Goal: Task Accomplishment & Management: Manage account settings

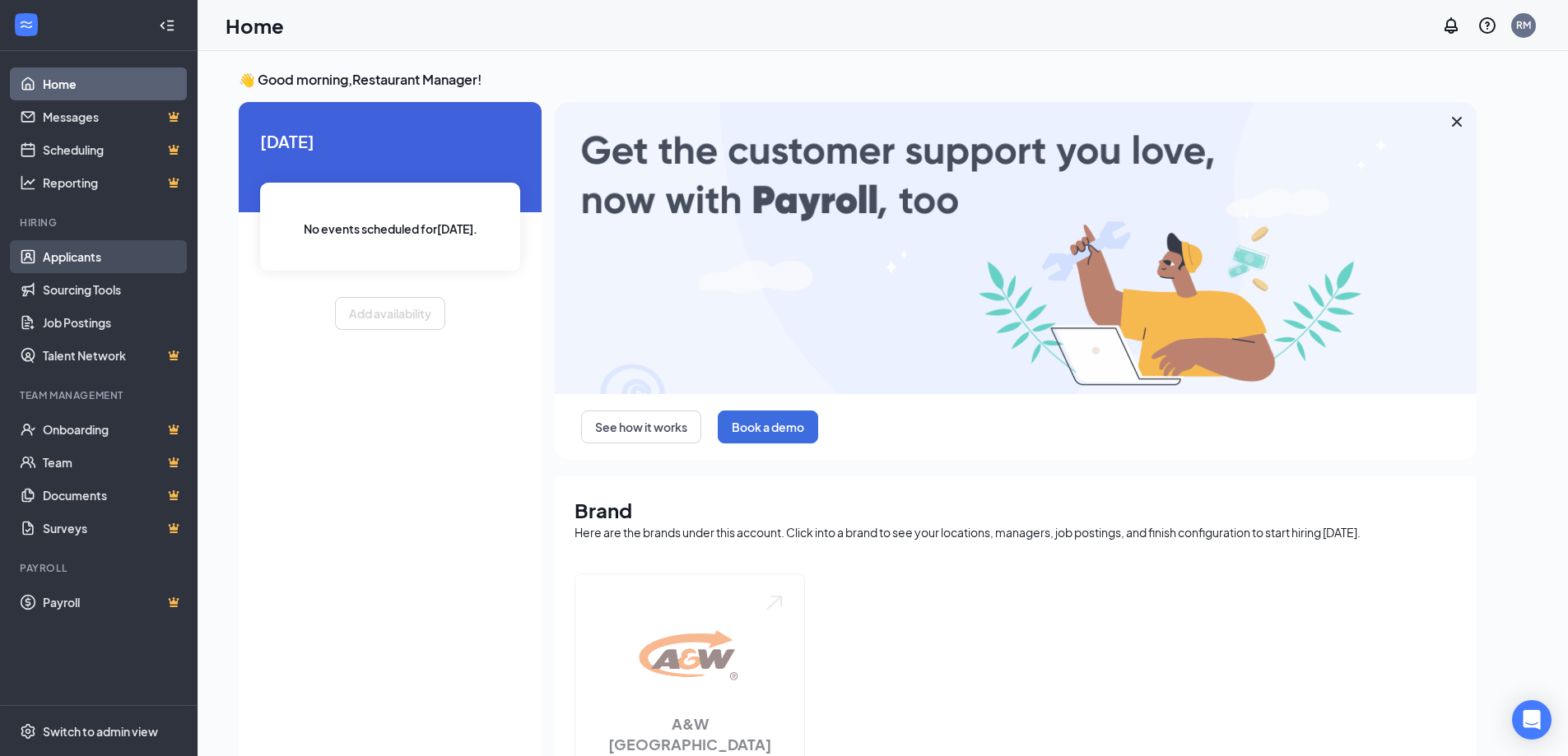
click at [115, 257] on link "Applicants" at bounding box center [113, 256] width 141 height 33
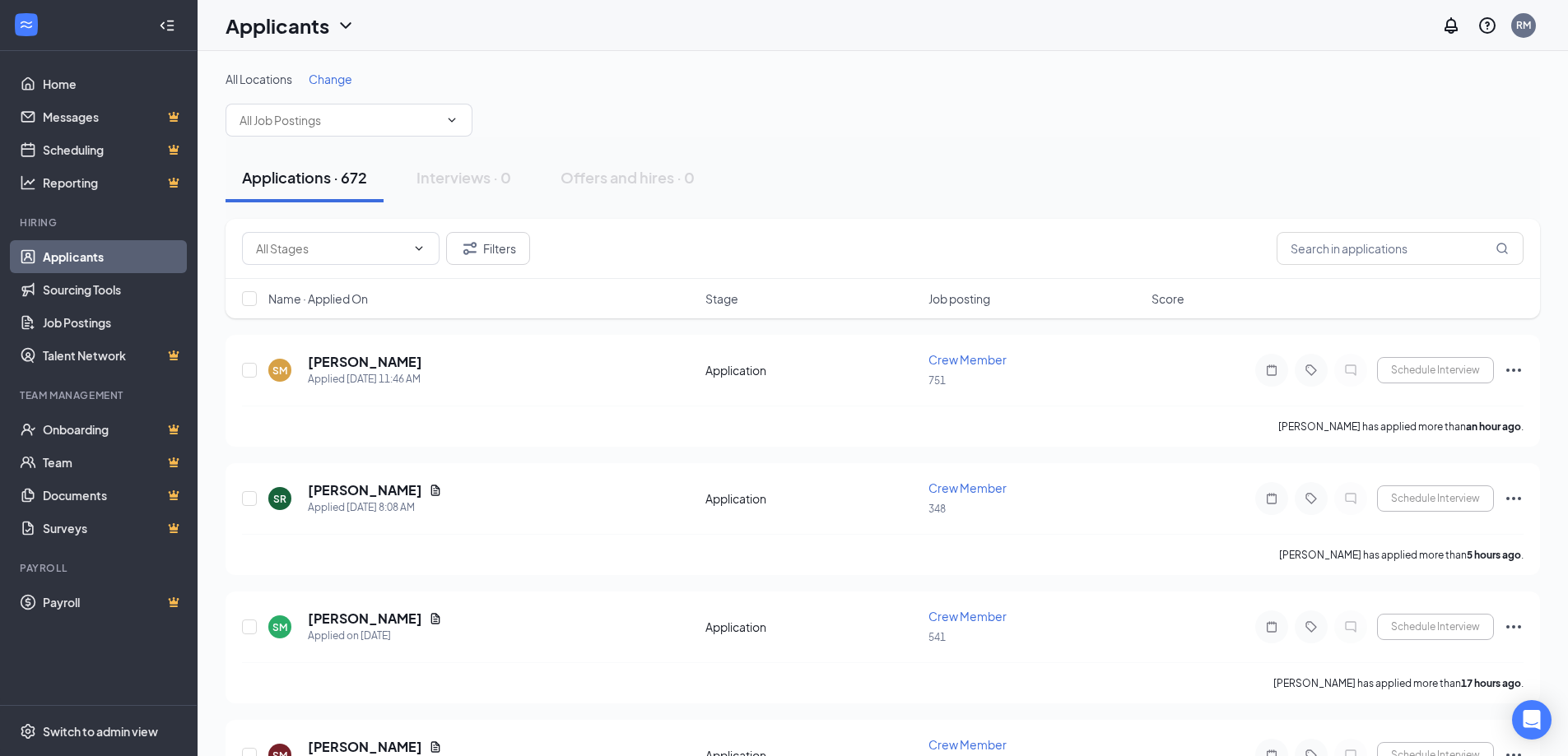
click at [324, 71] on span "Change" at bounding box center [330, 78] width 43 height 14
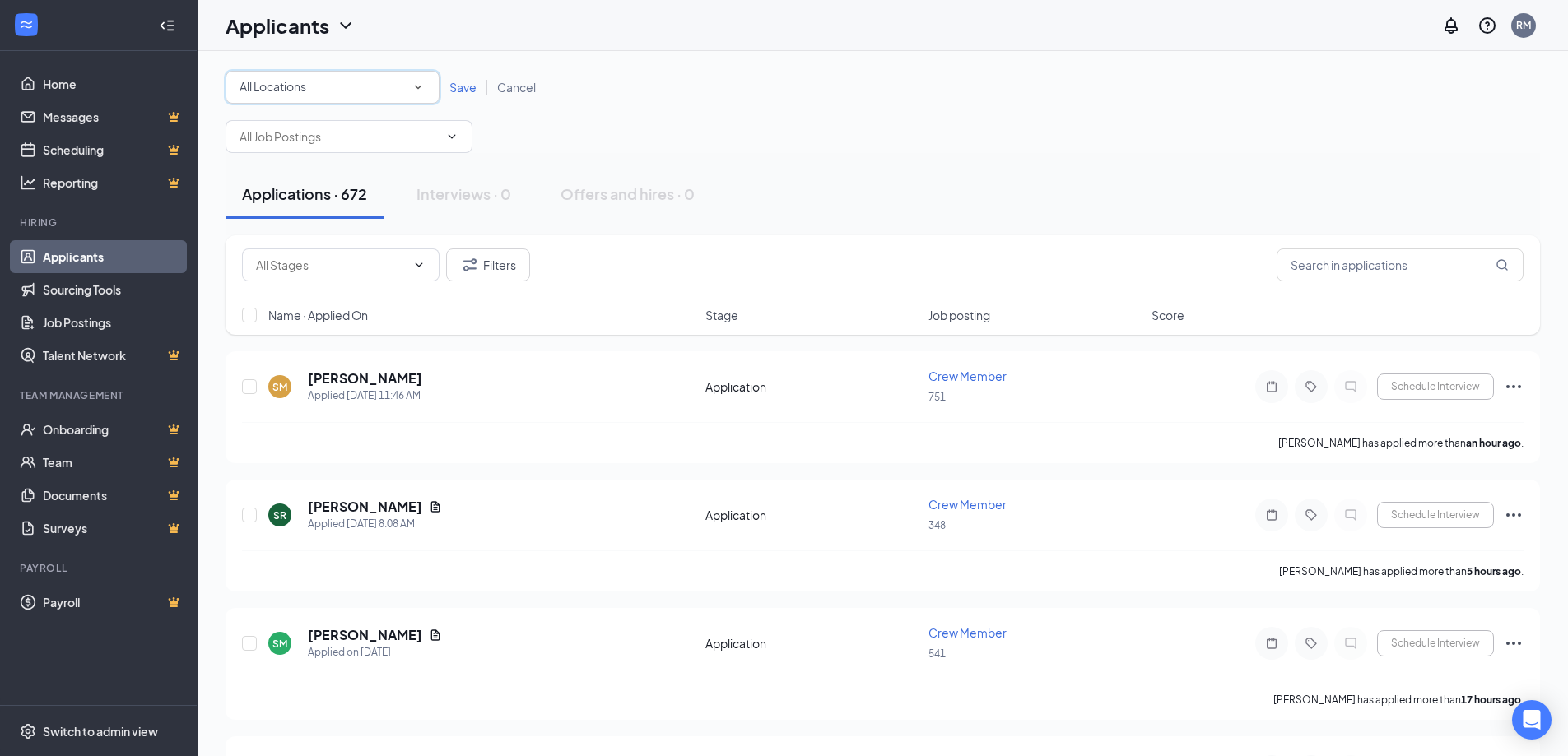
click at [359, 90] on div "All Locations" at bounding box center [332, 87] width 186 height 20
click at [332, 235] on div "540" at bounding box center [332, 241] width 188 height 20
click at [443, 89] on link "Save" at bounding box center [464, 87] width 48 height 14
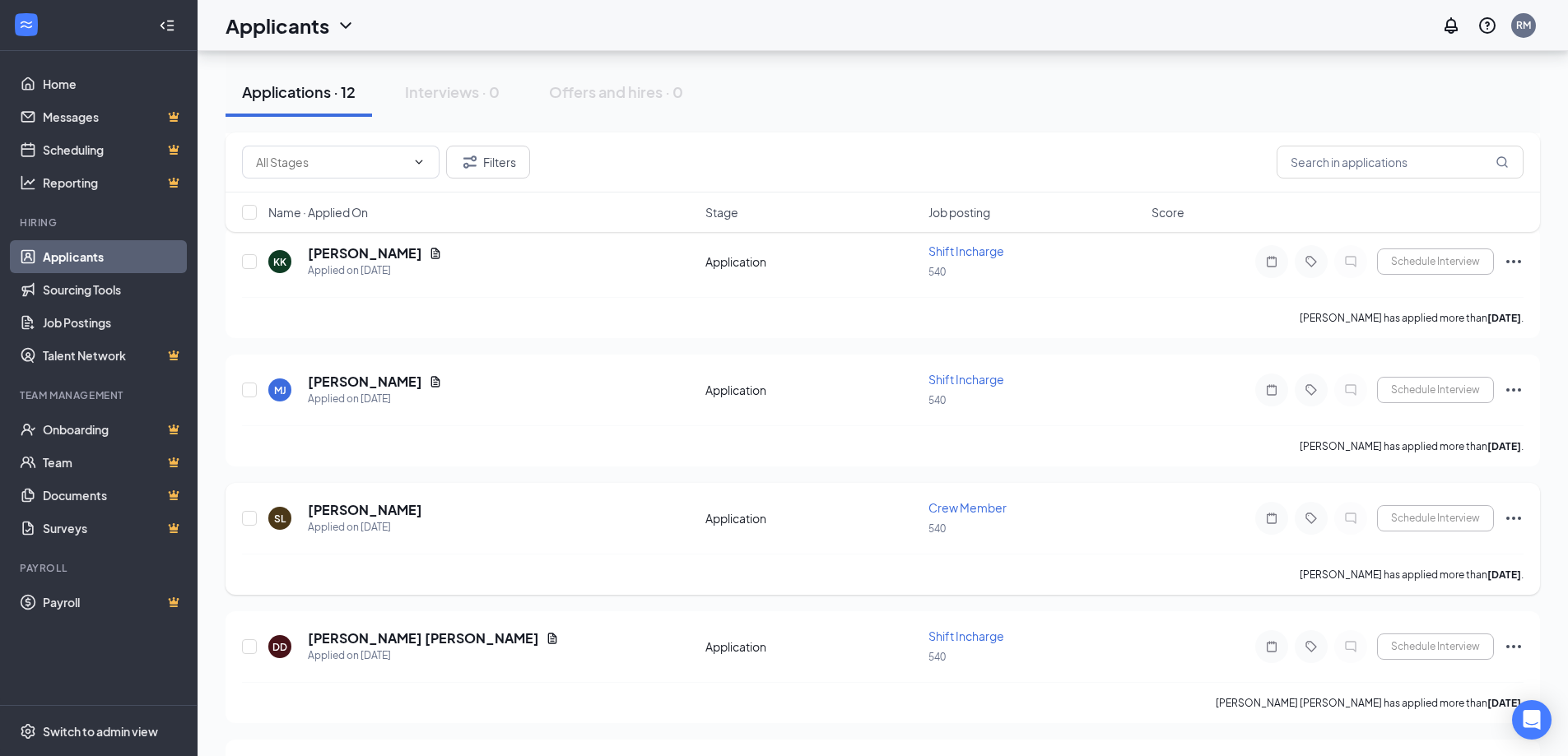
scroll to position [576, 0]
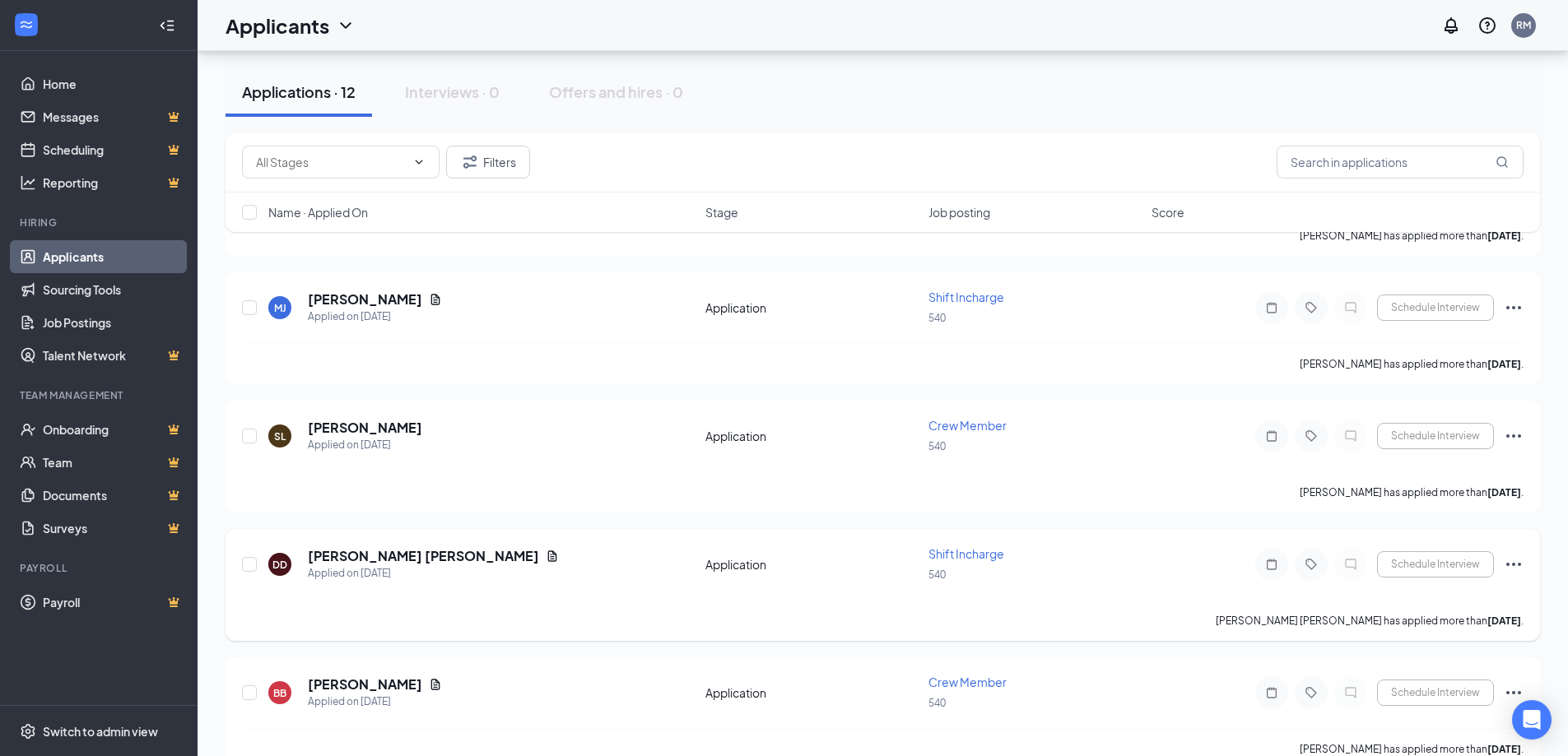
click at [1510, 559] on icon "Ellipses" at bounding box center [1513, 563] width 20 height 20
click at [253, 568] on input "checkbox" at bounding box center [249, 563] width 14 height 14
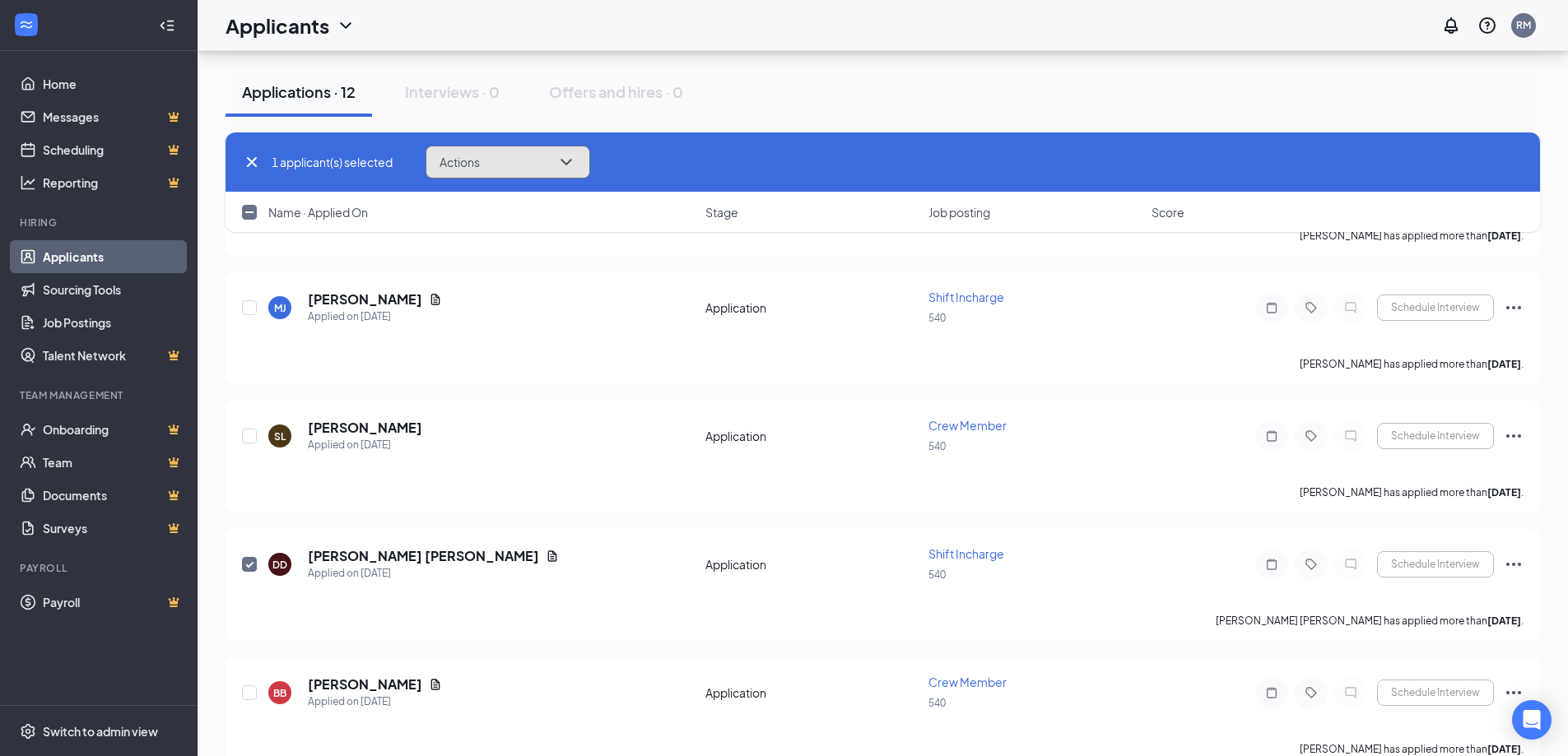
click at [514, 151] on button "Actions" at bounding box center [508, 162] width 165 height 33
click at [359, 151] on div "1 applicant(s) selected Actions [PERSON_NAME] as hired Send SMS Send email Reje…" at bounding box center [882, 162] width 1281 height 33
click at [245, 567] on input "checkbox" at bounding box center [249, 563] width 14 height 14
checkbox input "false"
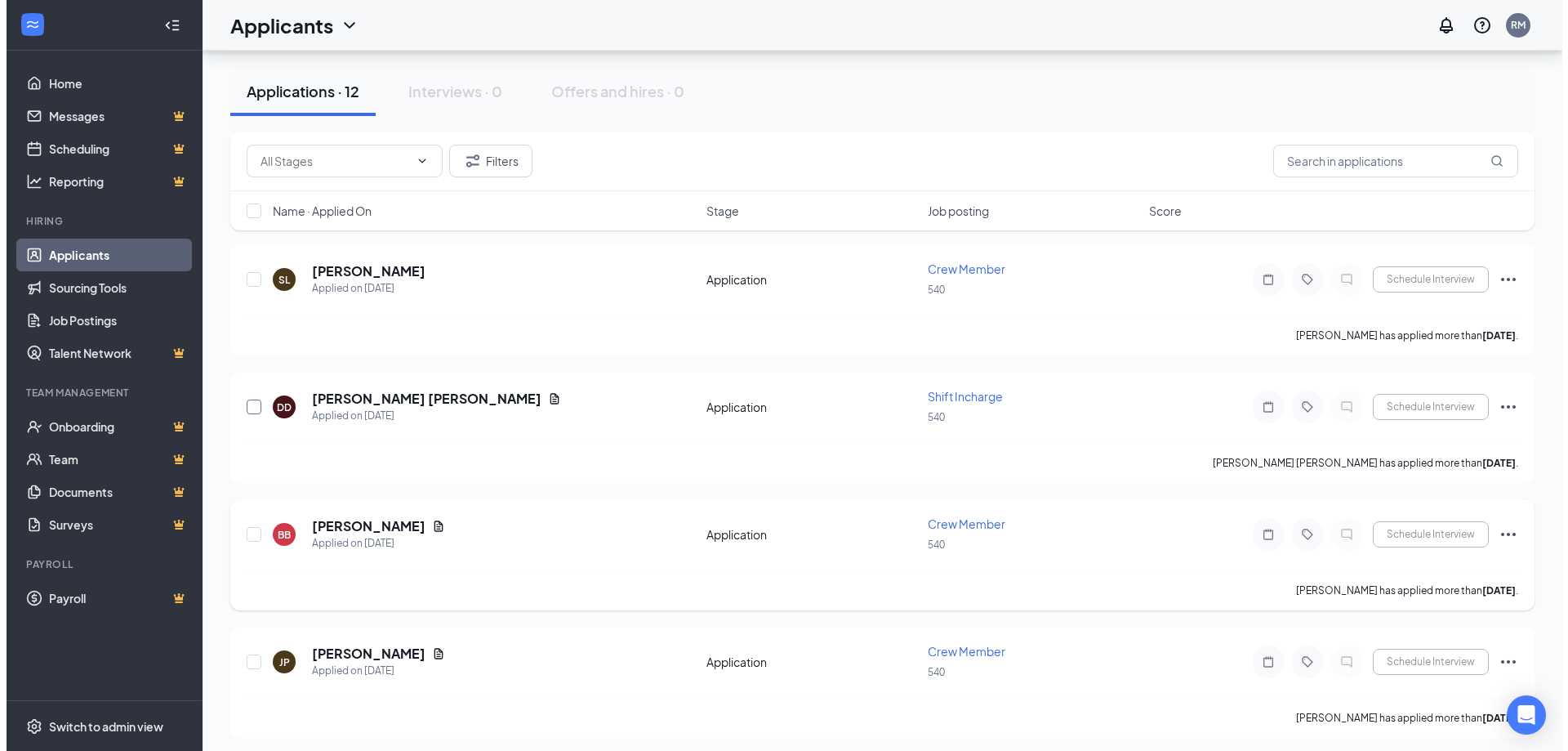
scroll to position [735, 0]
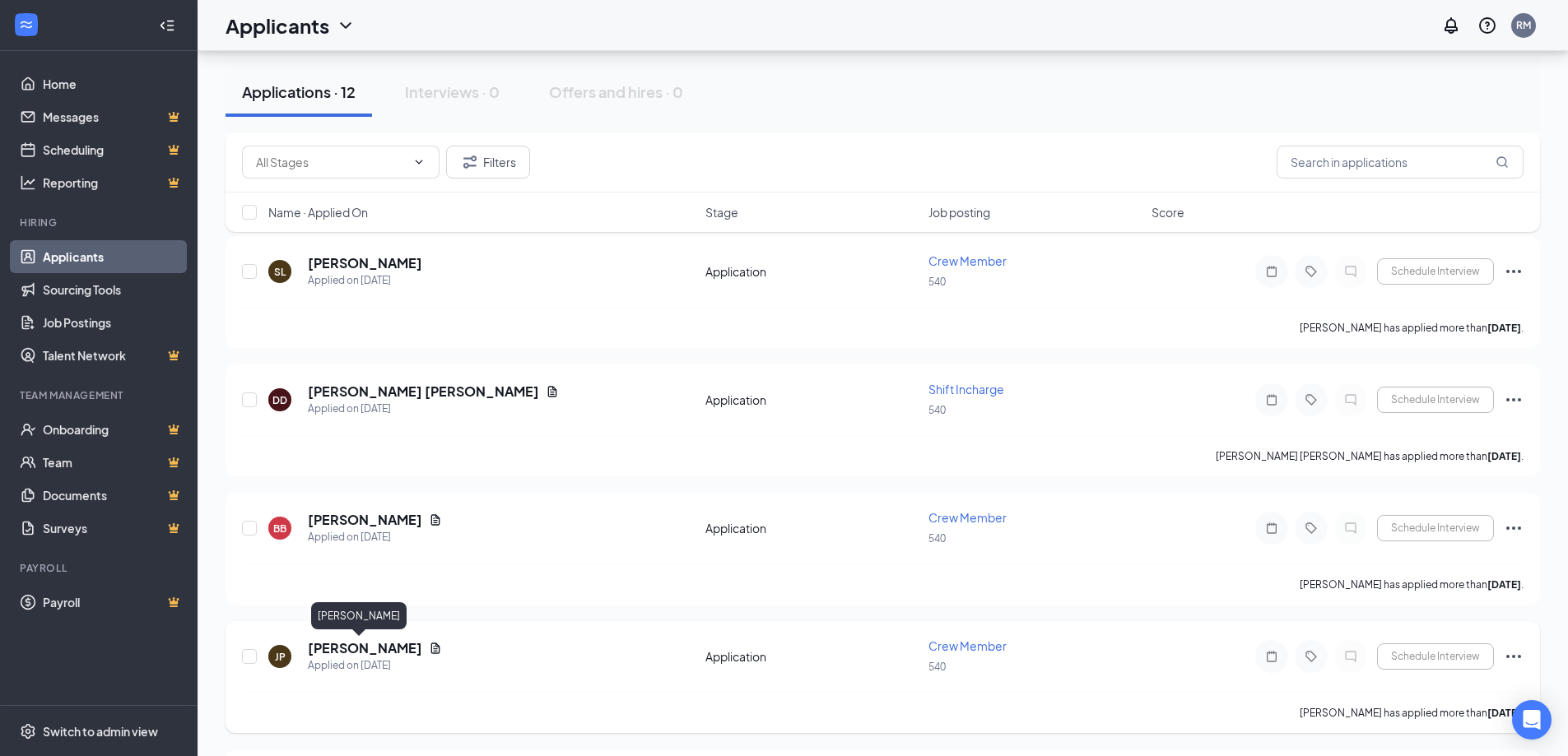
click at [366, 649] on h5 "[PERSON_NAME]" at bounding box center [365, 647] width 115 height 18
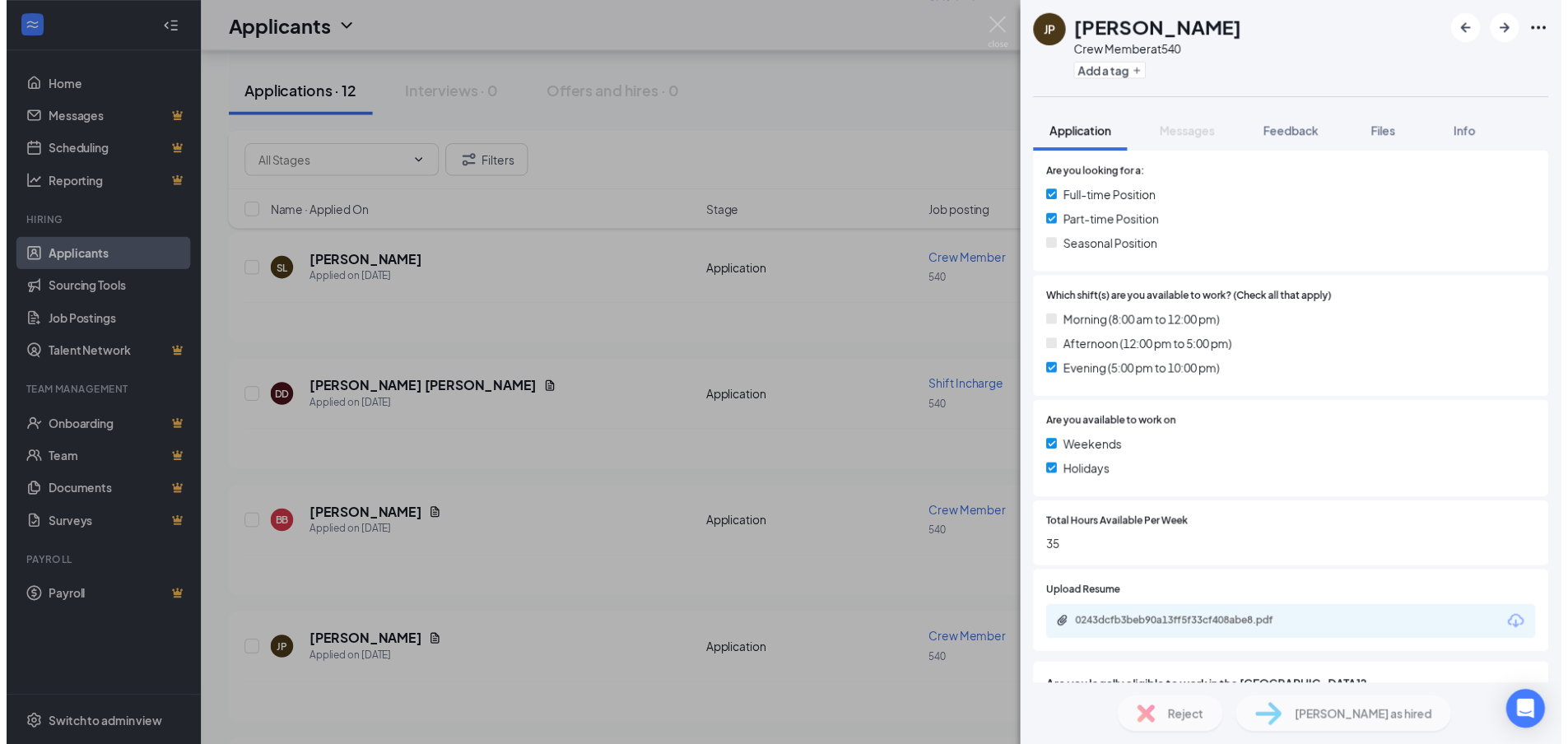
scroll to position [412, 0]
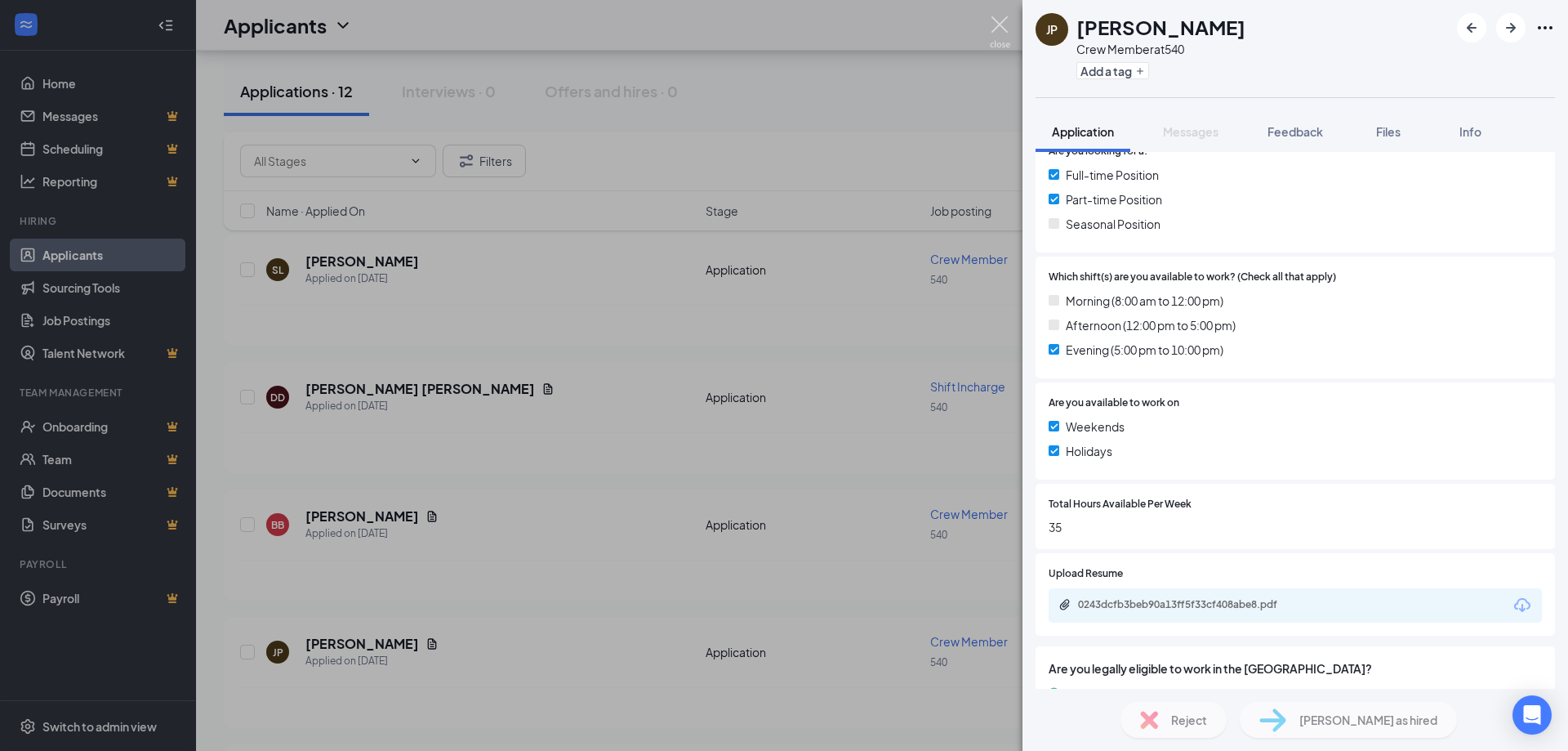
click at [993, 23] on img at bounding box center [1000, 32] width 20 height 32
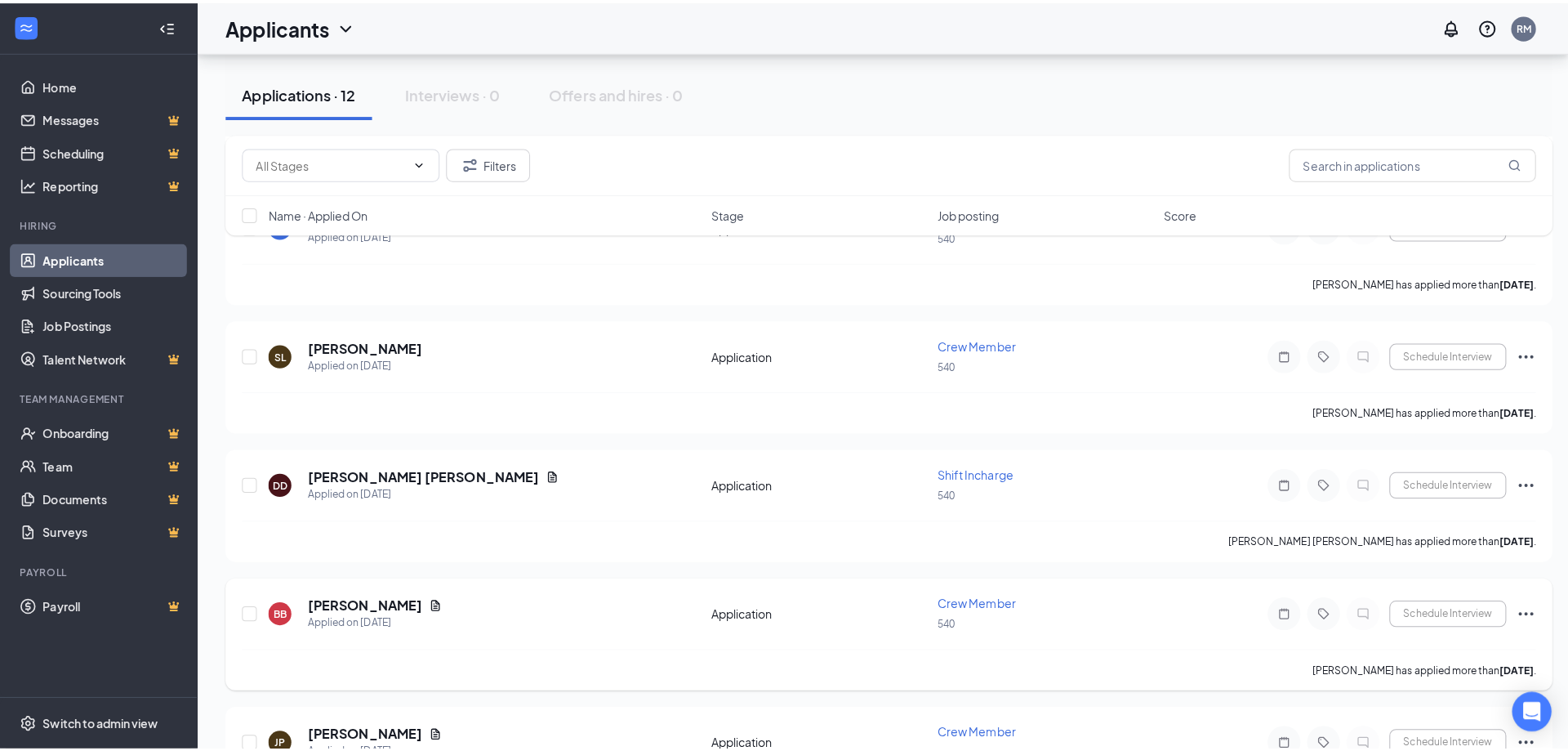
scroll to position [654, 0]
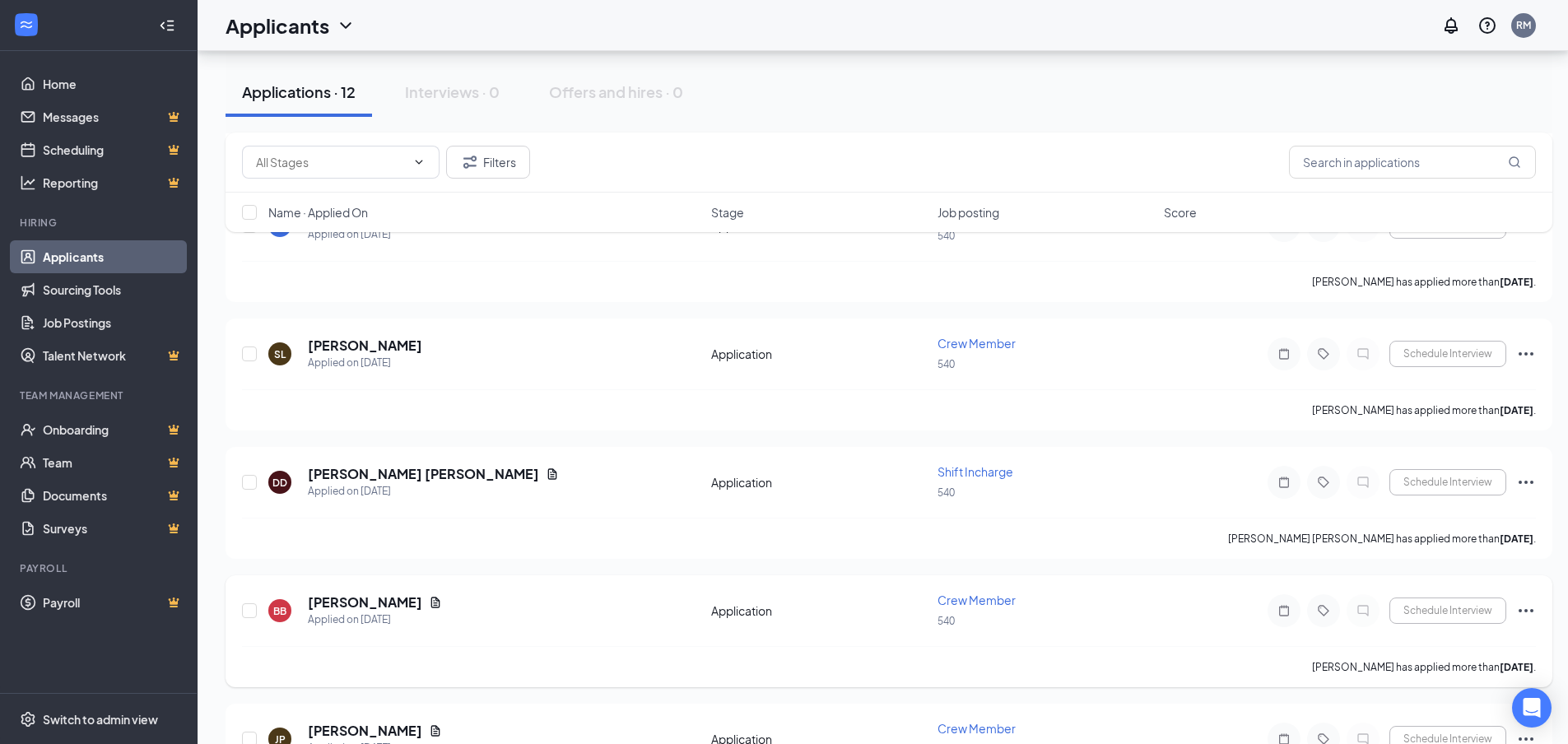
click at [285, 607] on div "BB" at bounding box center [280, 612] width 14 height 14
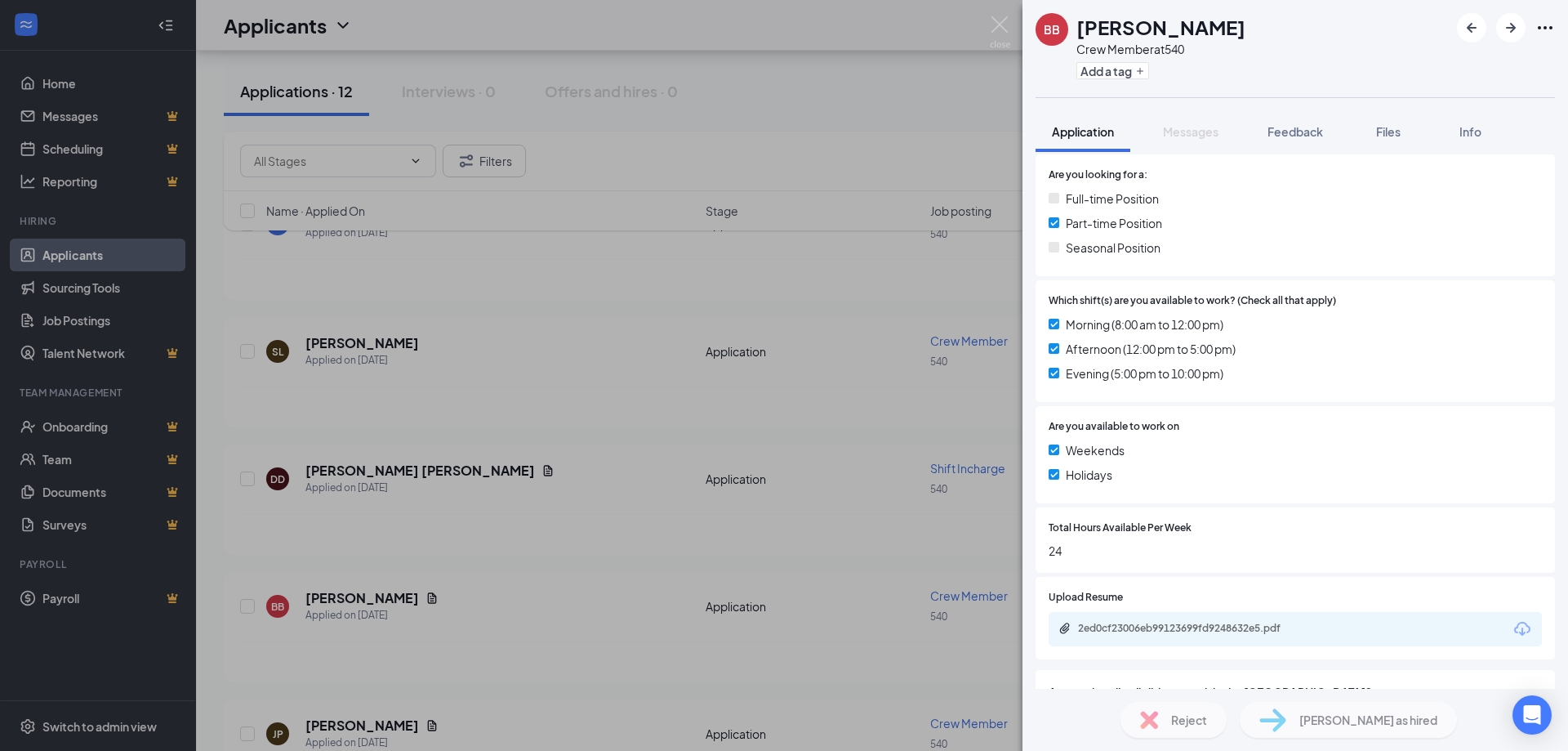
scroll to position [469, 0]
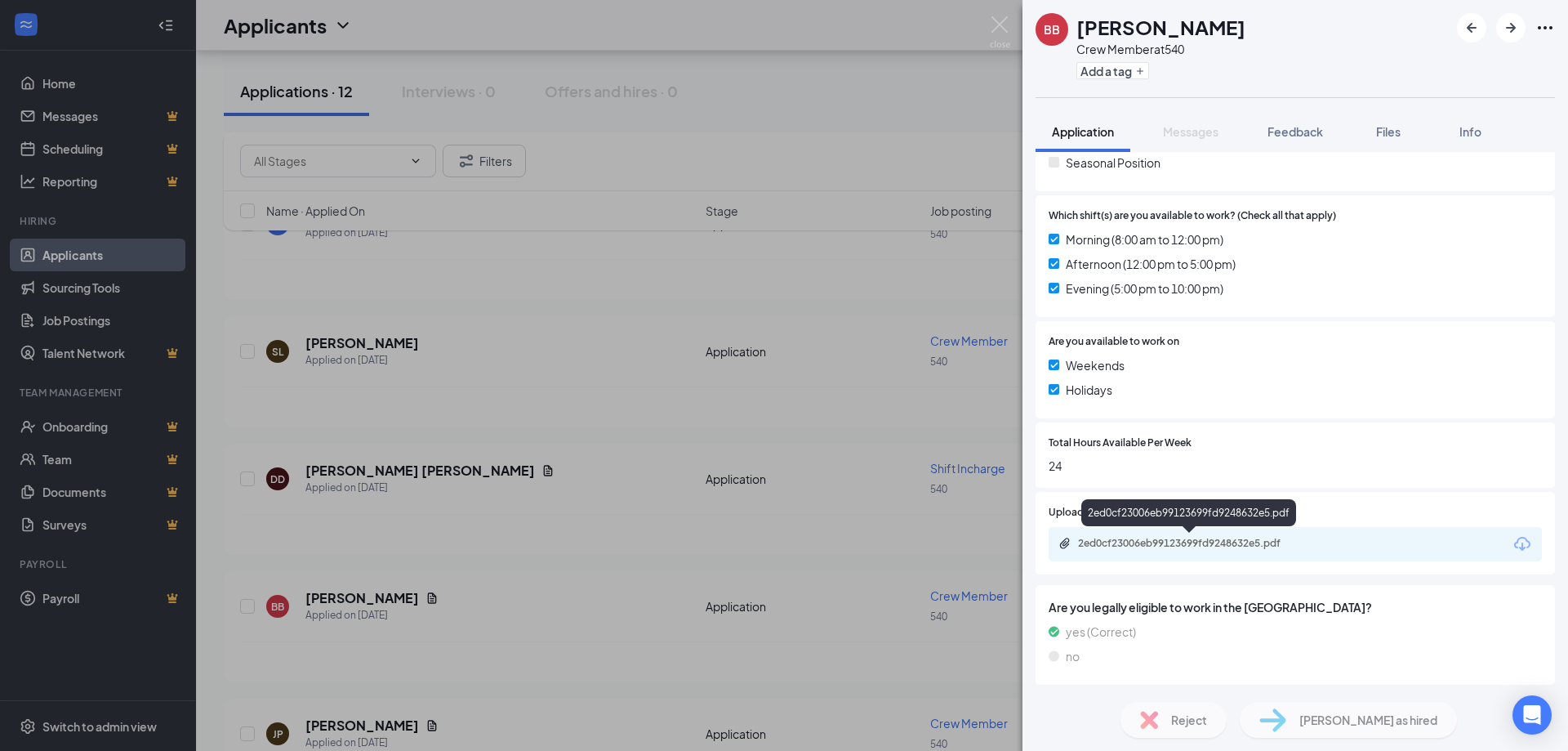
click at [1116, 537] on div "2ed0cf23006eb99123699fd9248632e5.pdf" at bounding box center [1192, 544] width 228 height 13
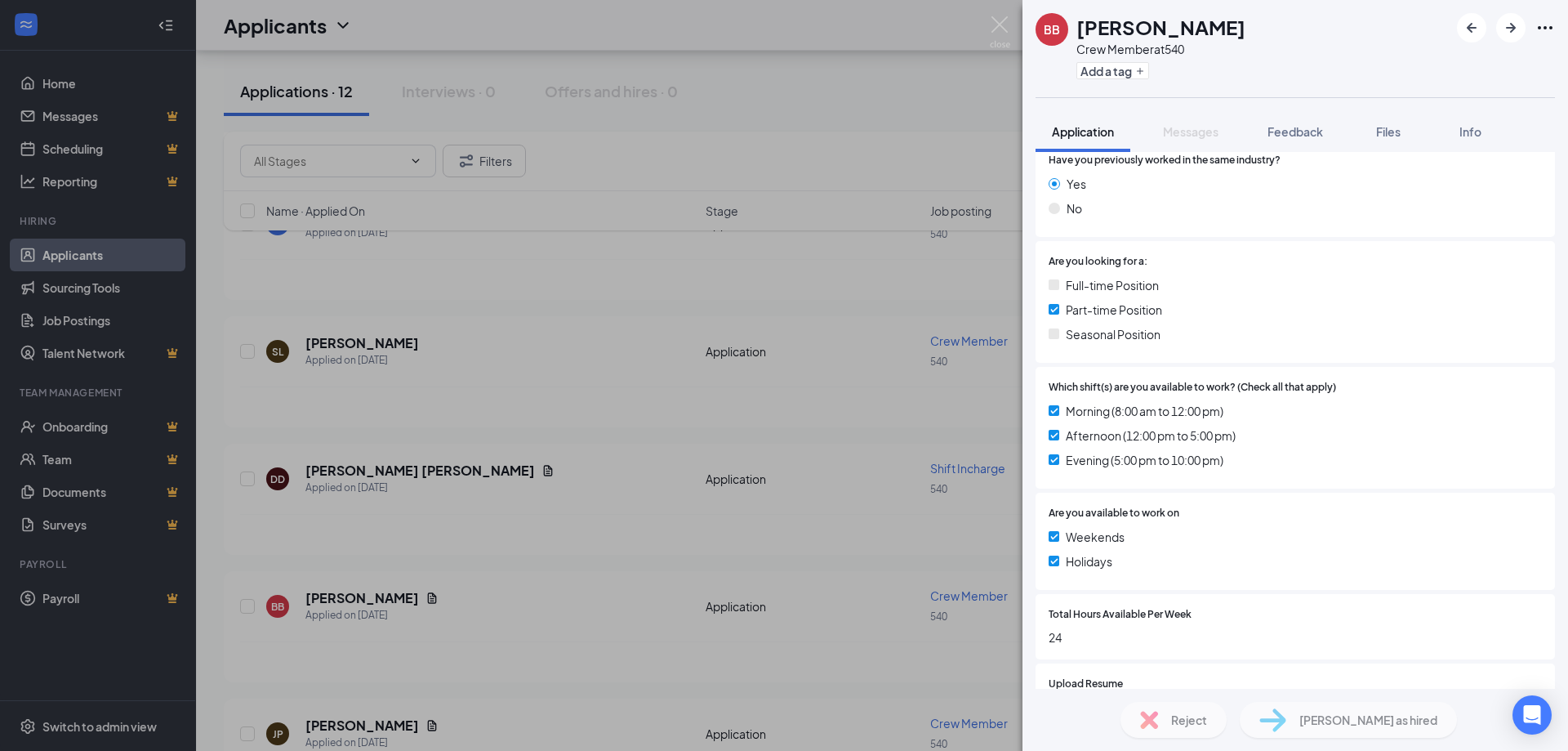
scroll to position [327, 0]
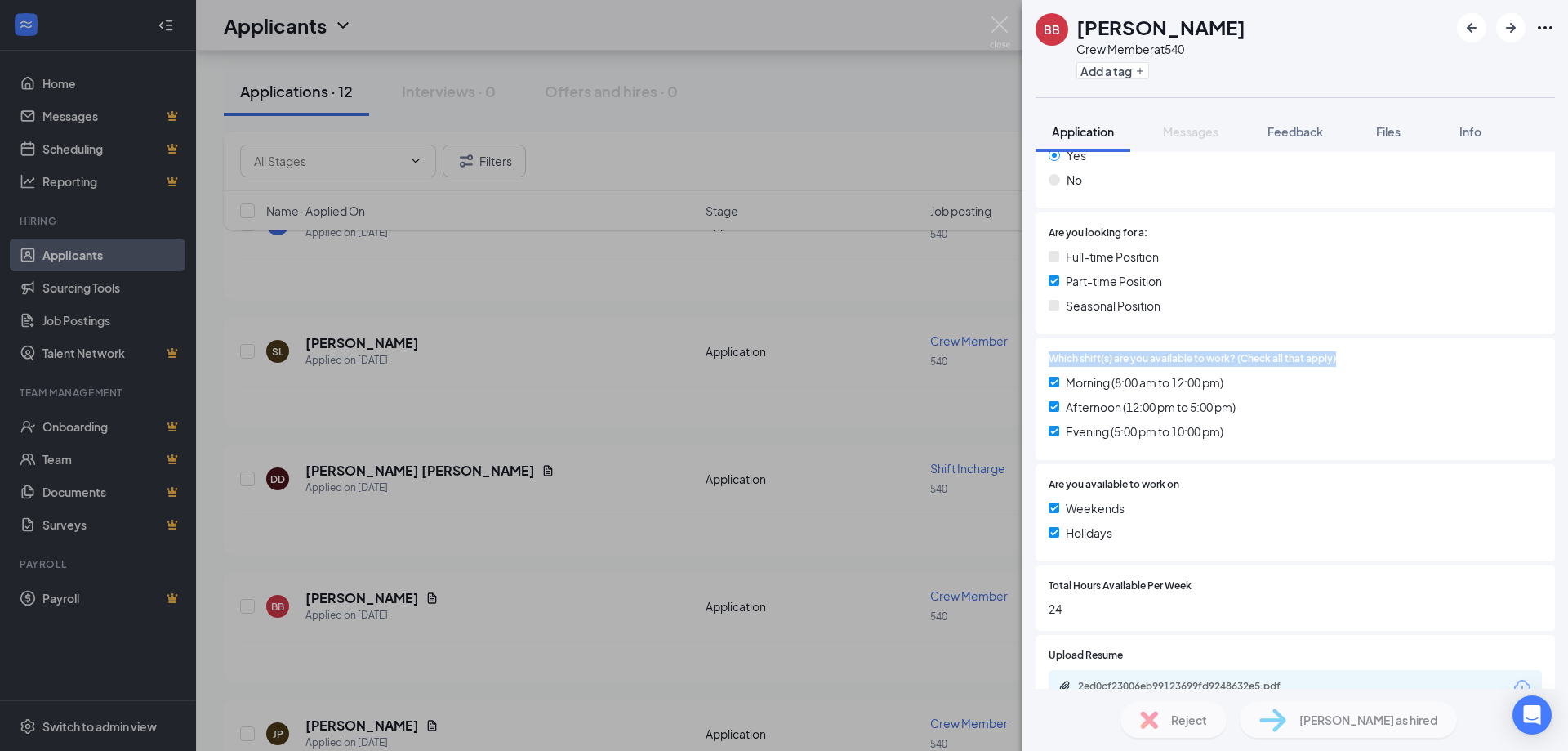
drag, startPoint x: 1340, startPoint y: 361, endPoint x: 1048, endPoint y: 353, distance: 292.1
click at [1048, 353] on div "Which shift(s) are you available to work? (Check all that apply) Morning (8:00 …" at bounding box center [1295, 399] width 520 height 121
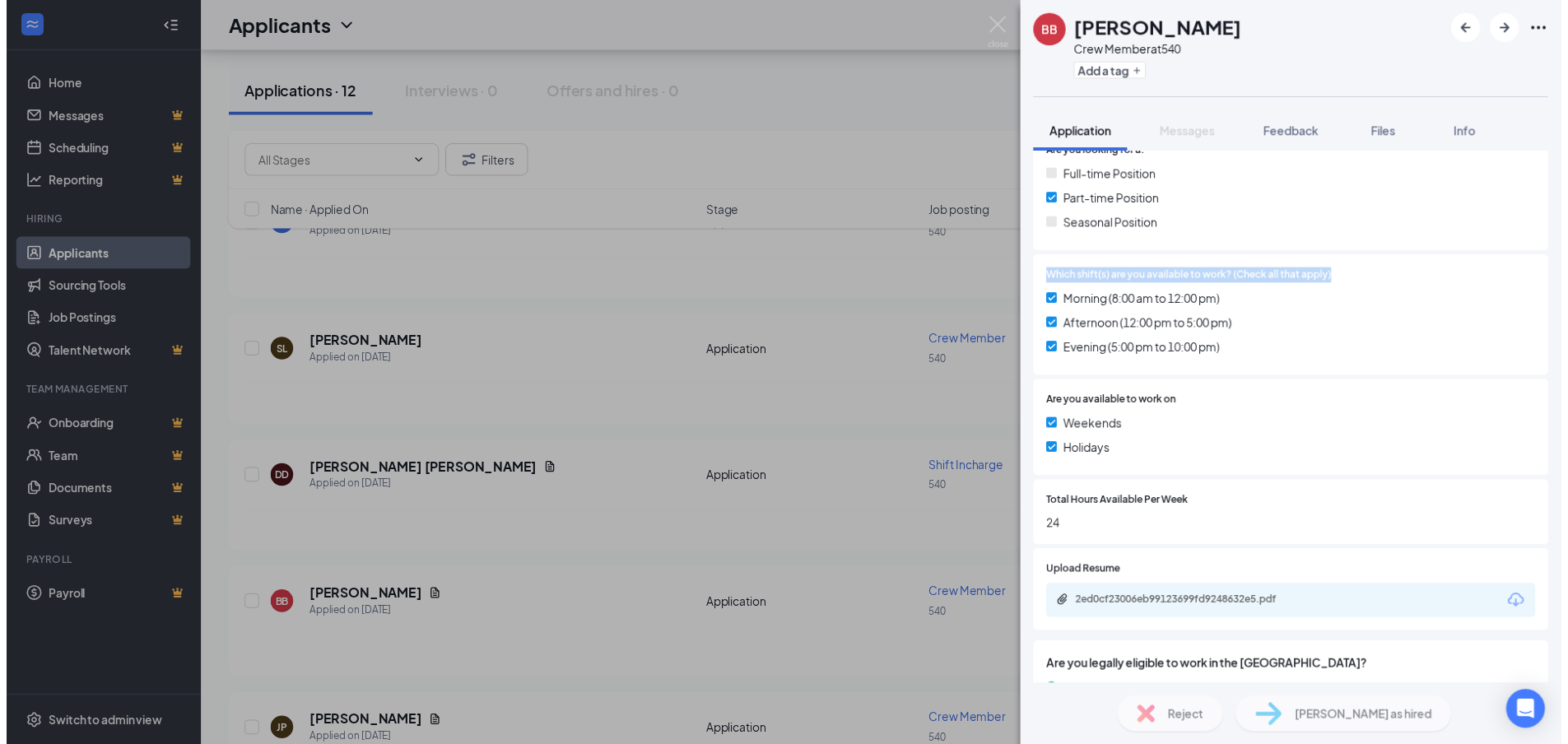
scroll to position [473, 0]
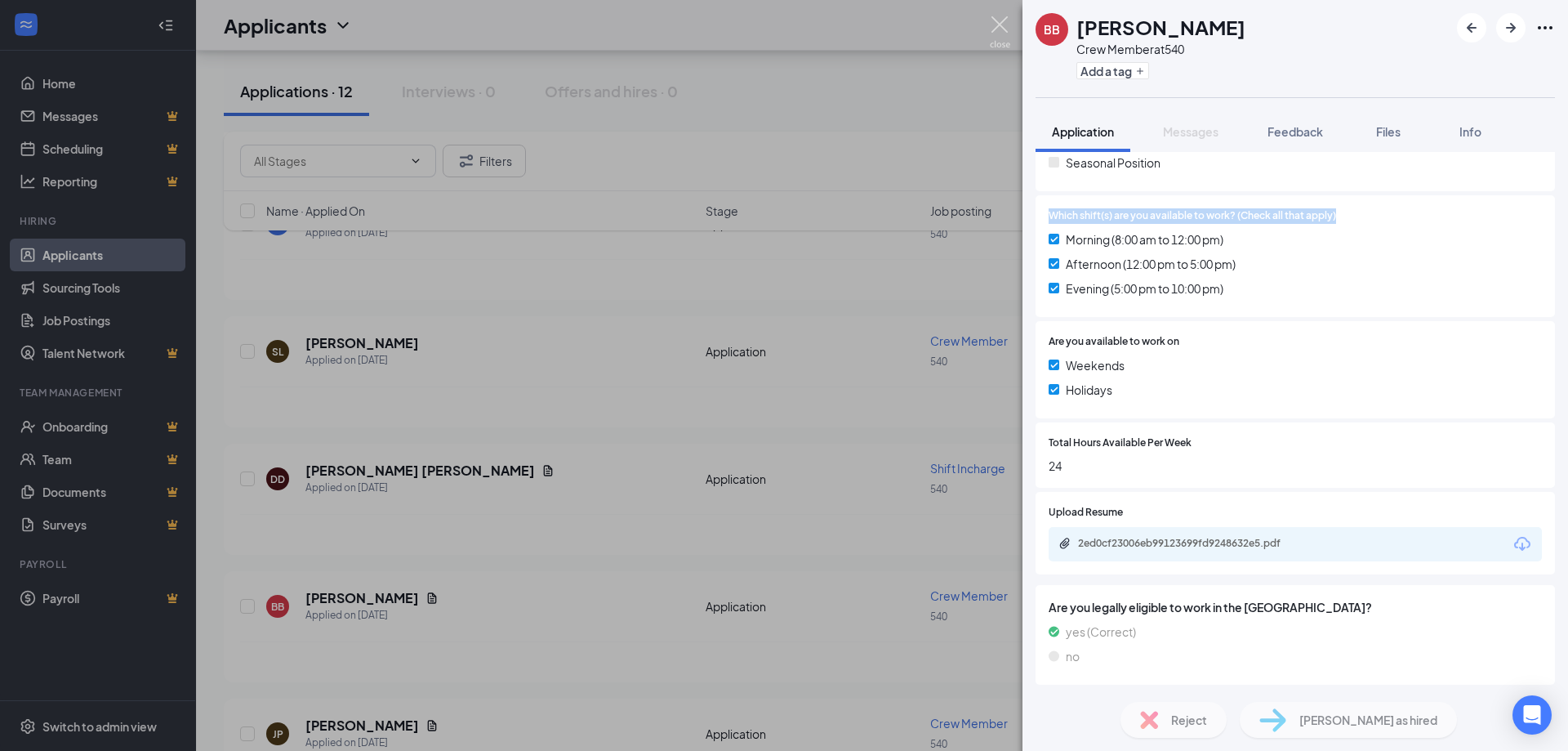
click at [1004, 19] on img at bounding box center [1000, 32] width 20 height 32
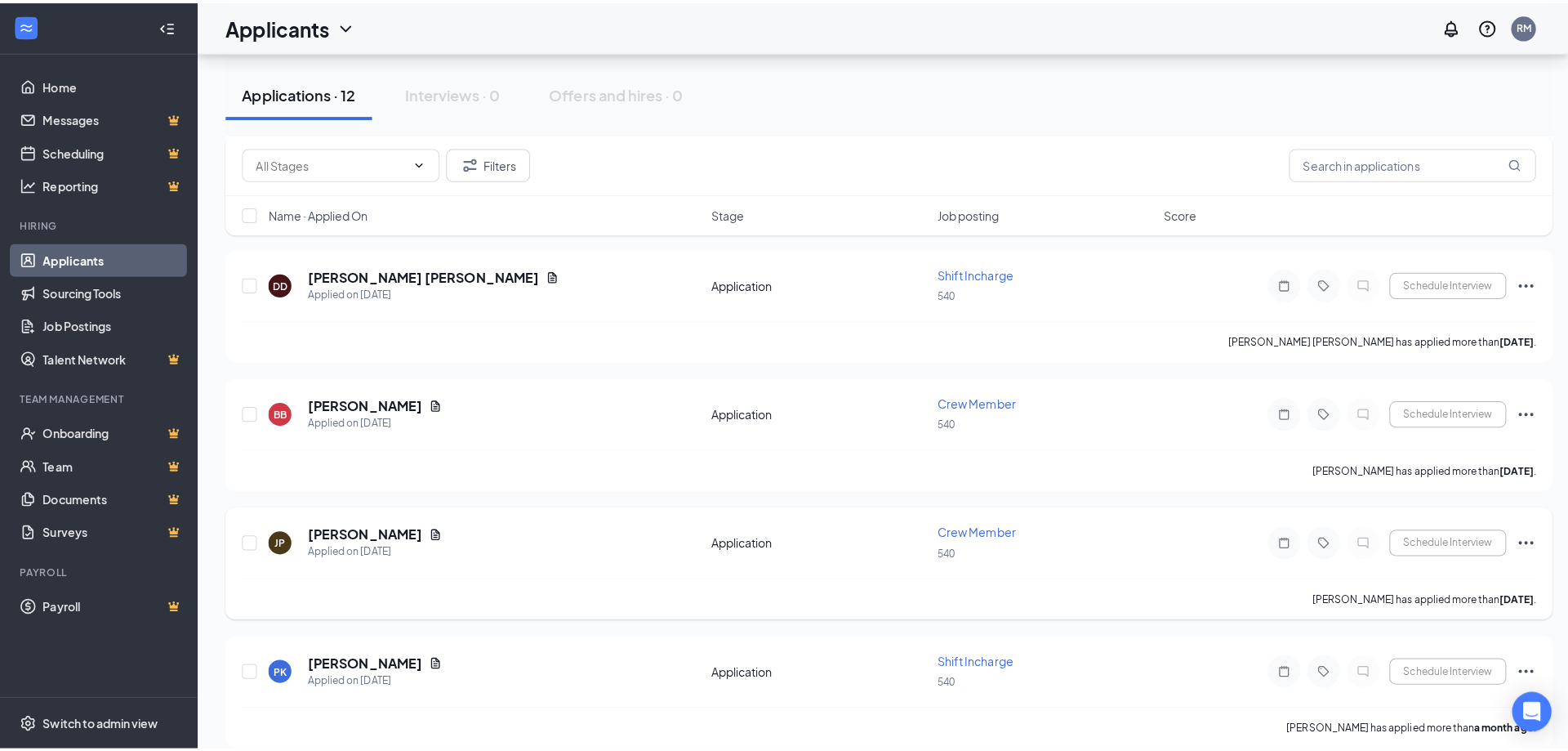
scroll to position [980, 0]
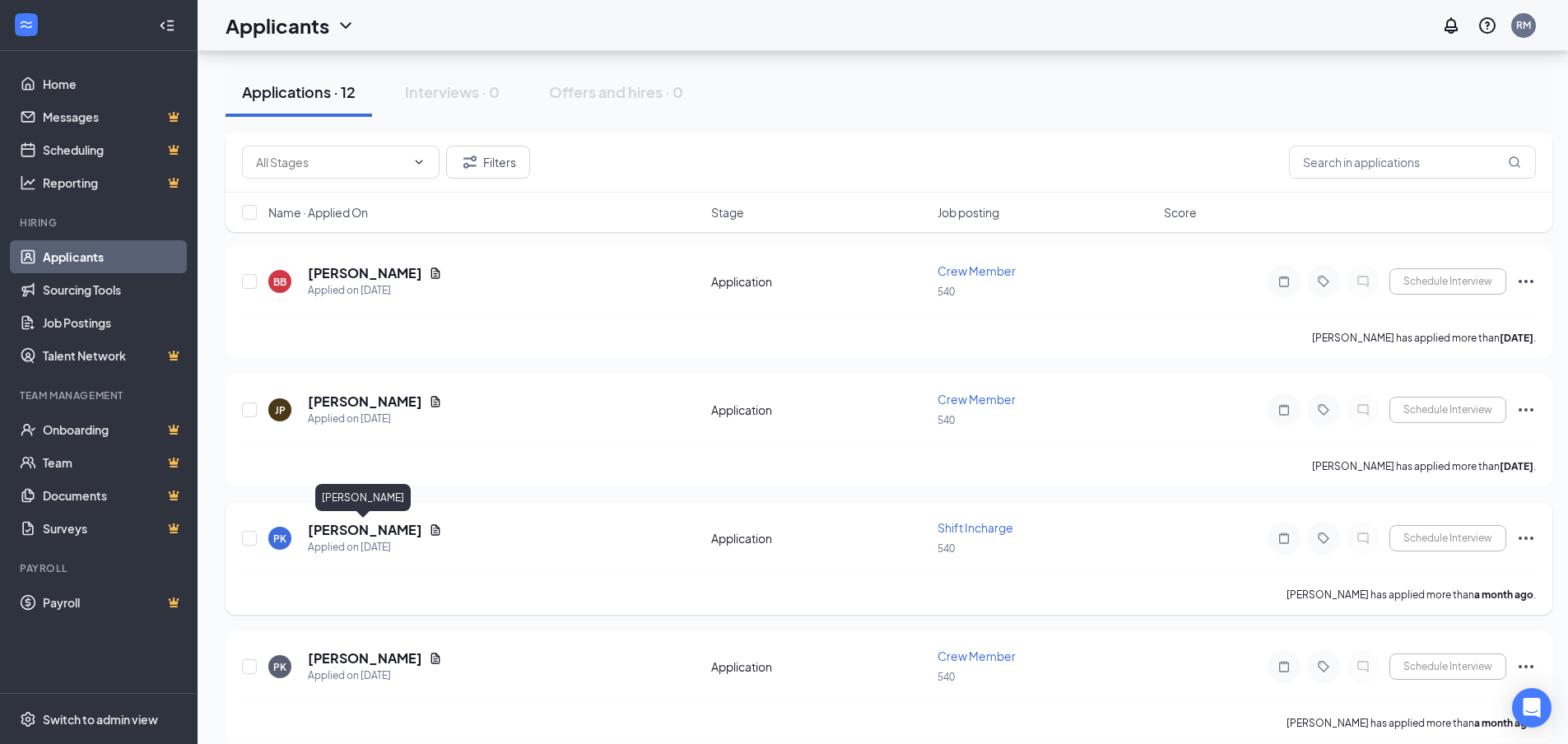
click at [381, 530] on h5 "[PERSON_NAME]" at bounding box center [365, 530] width 115 height 18
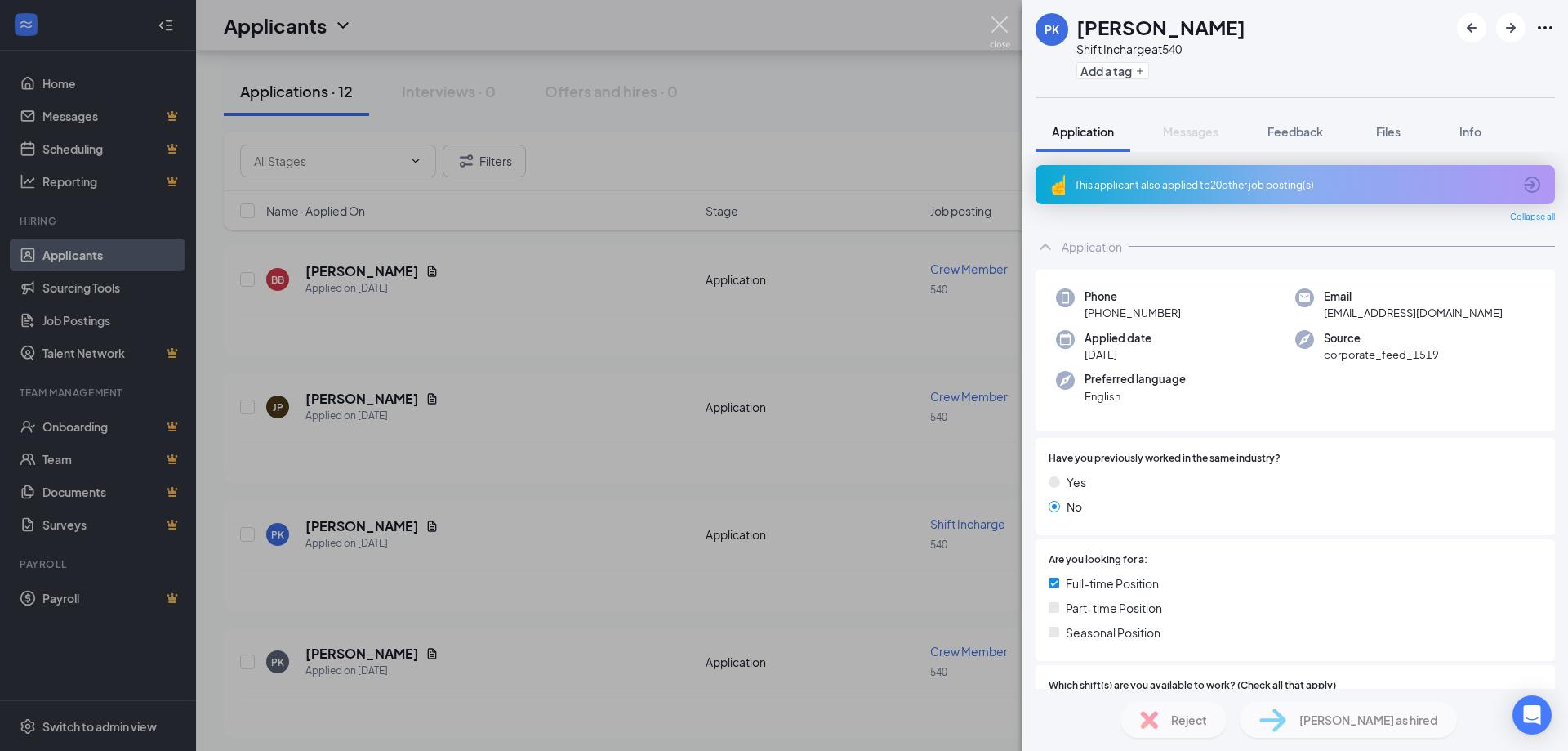
click at [1003, 29] on img at bounding box center [1000, 32] width 20 height 32
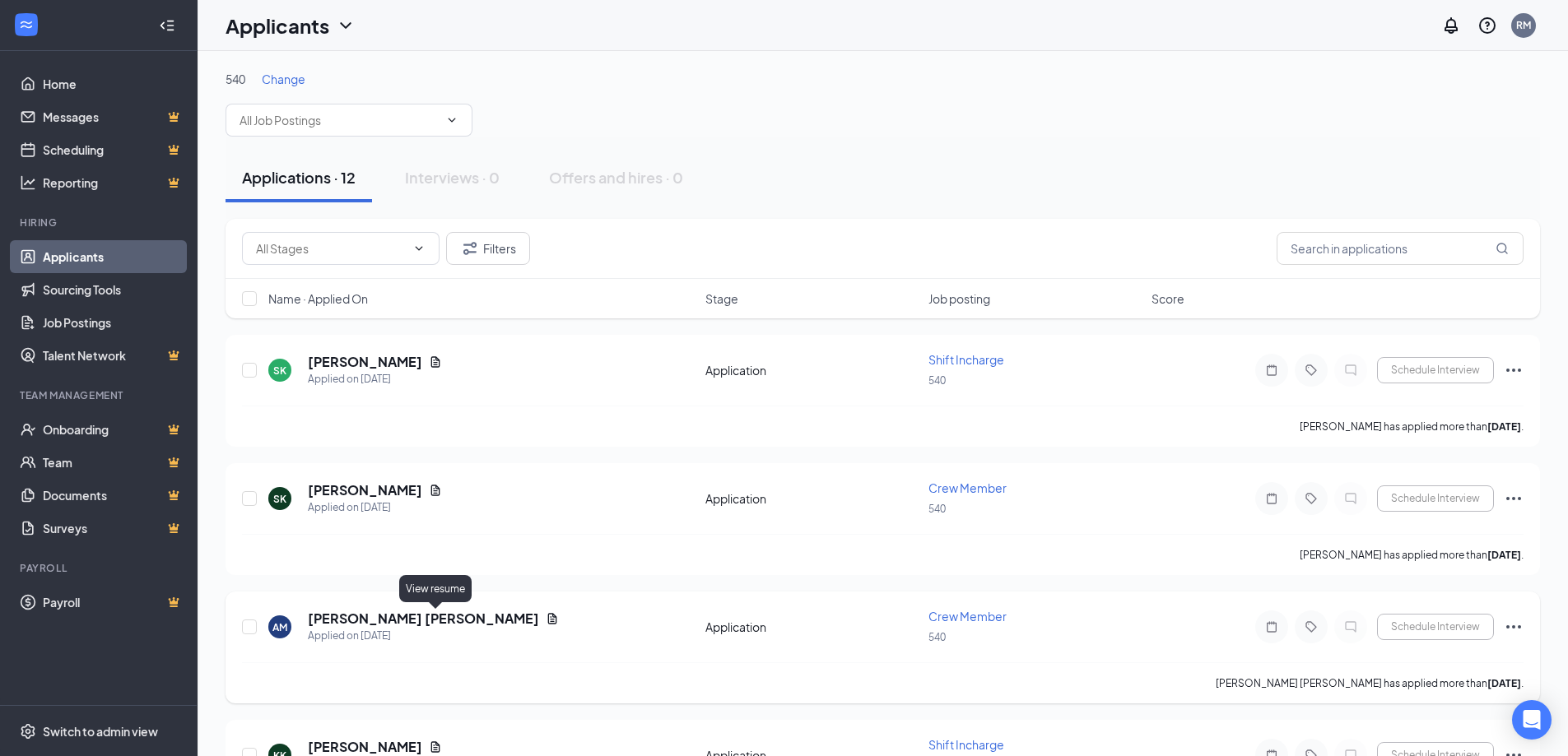
click at [546, 619] on icon "Document" at bounding box center [553, 619] width 14 height 14
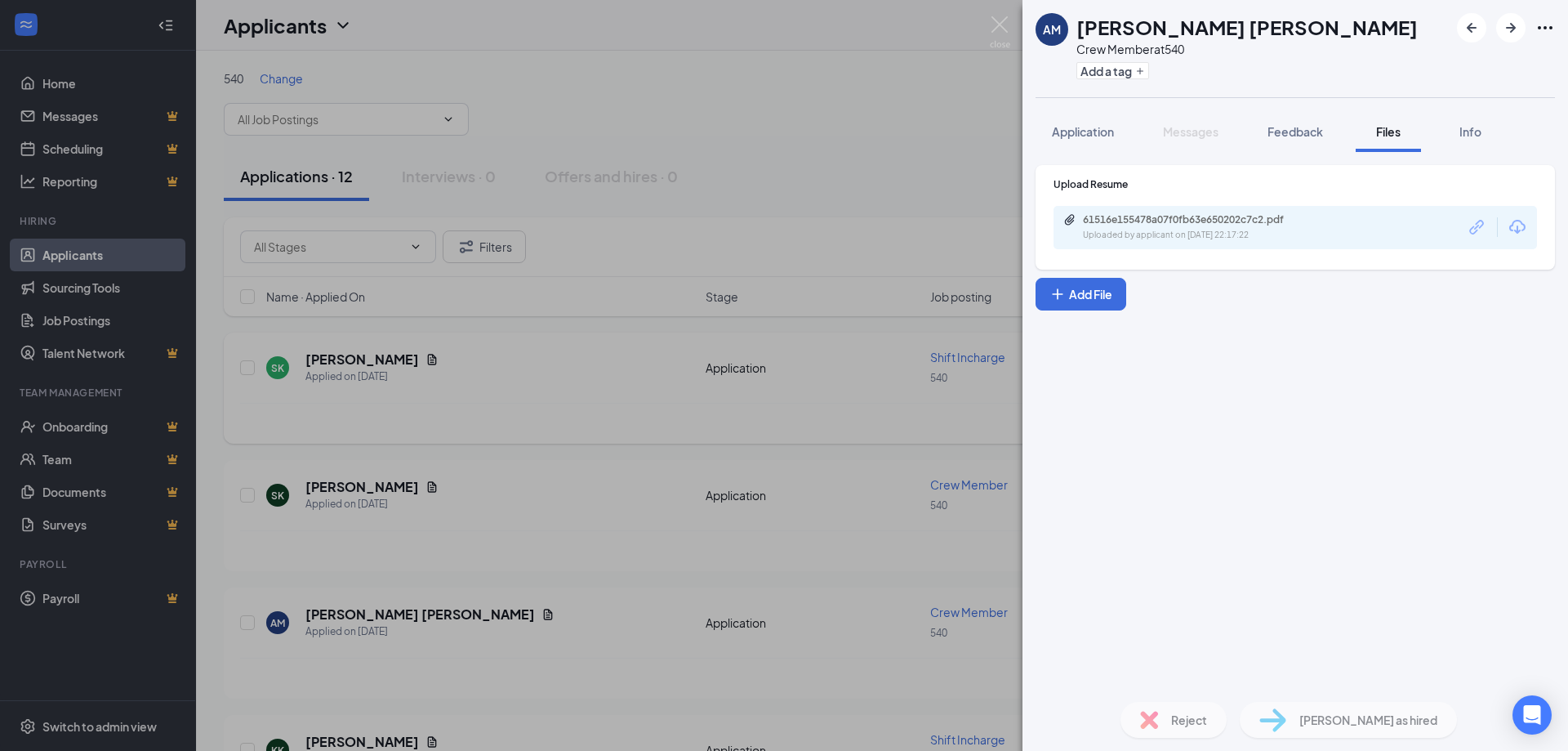
click at [810, 170] on div "AM [PERSON_NAME] [PERSON_NAME] Crew Member at 540 Add a tag Application Message…" at bounding box center [784, 375] width 1568 height 751
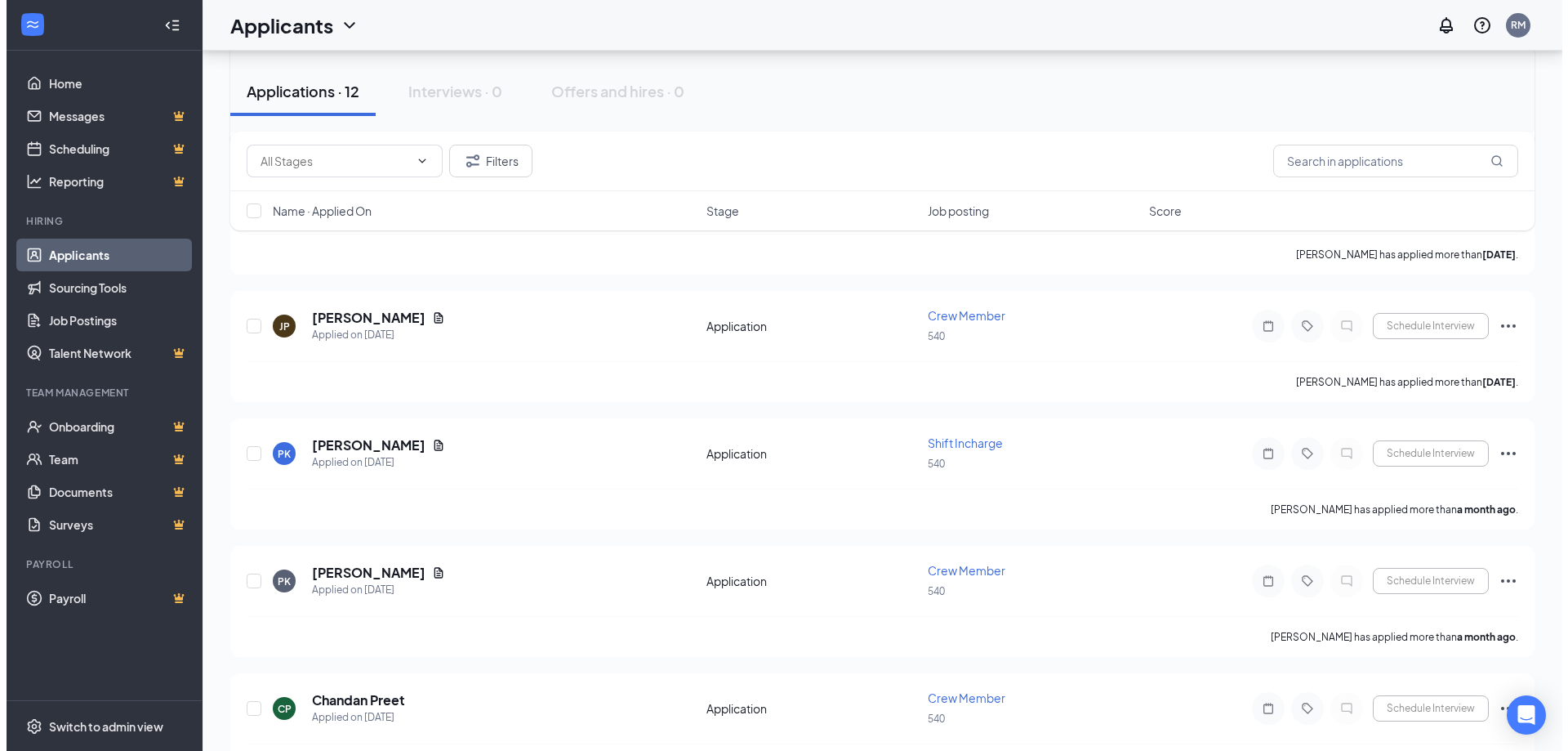
scroll to position [1114, 0]
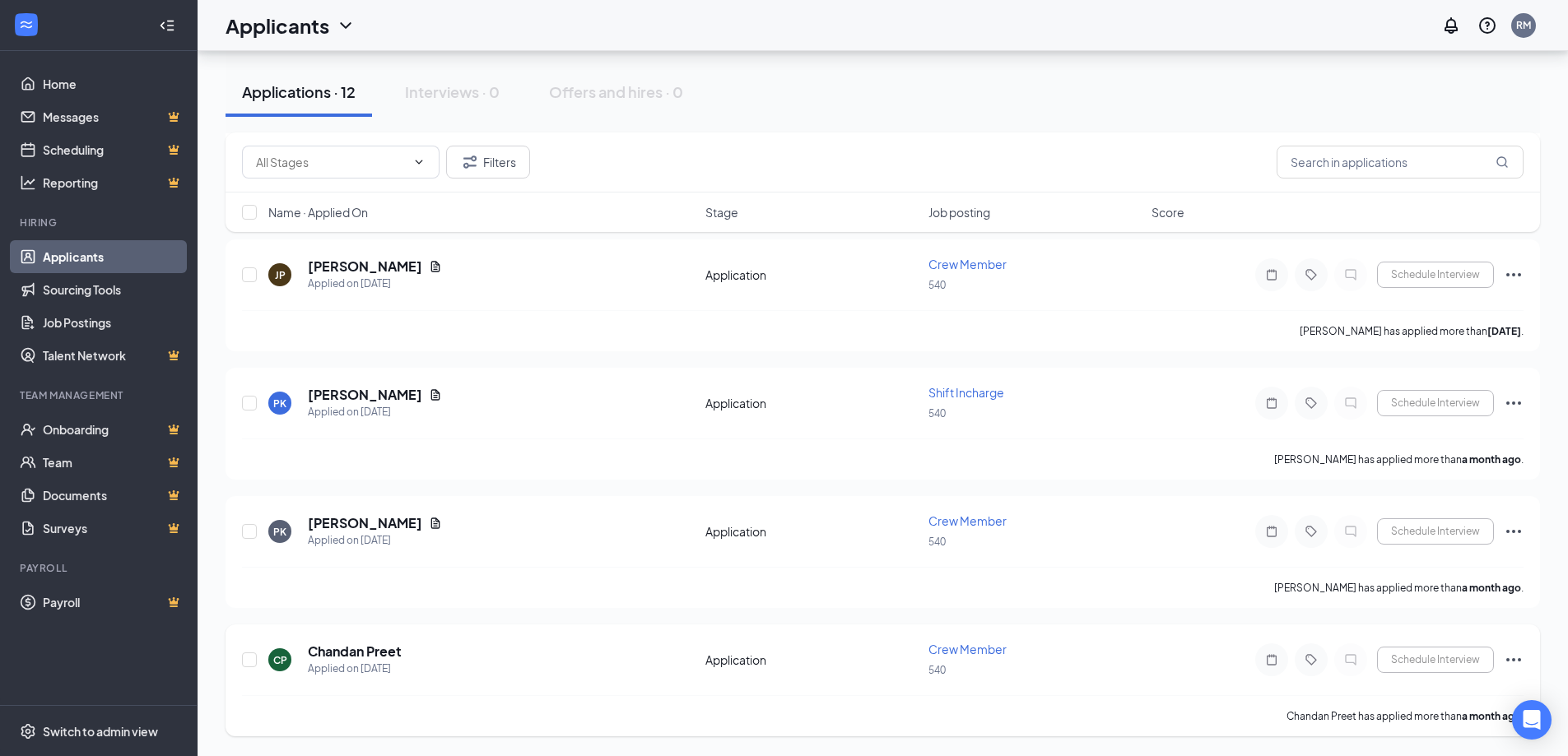
click at [391, 659] on h5 "Chandan Preet" at bounding box center [355, 651] width 94 height 18
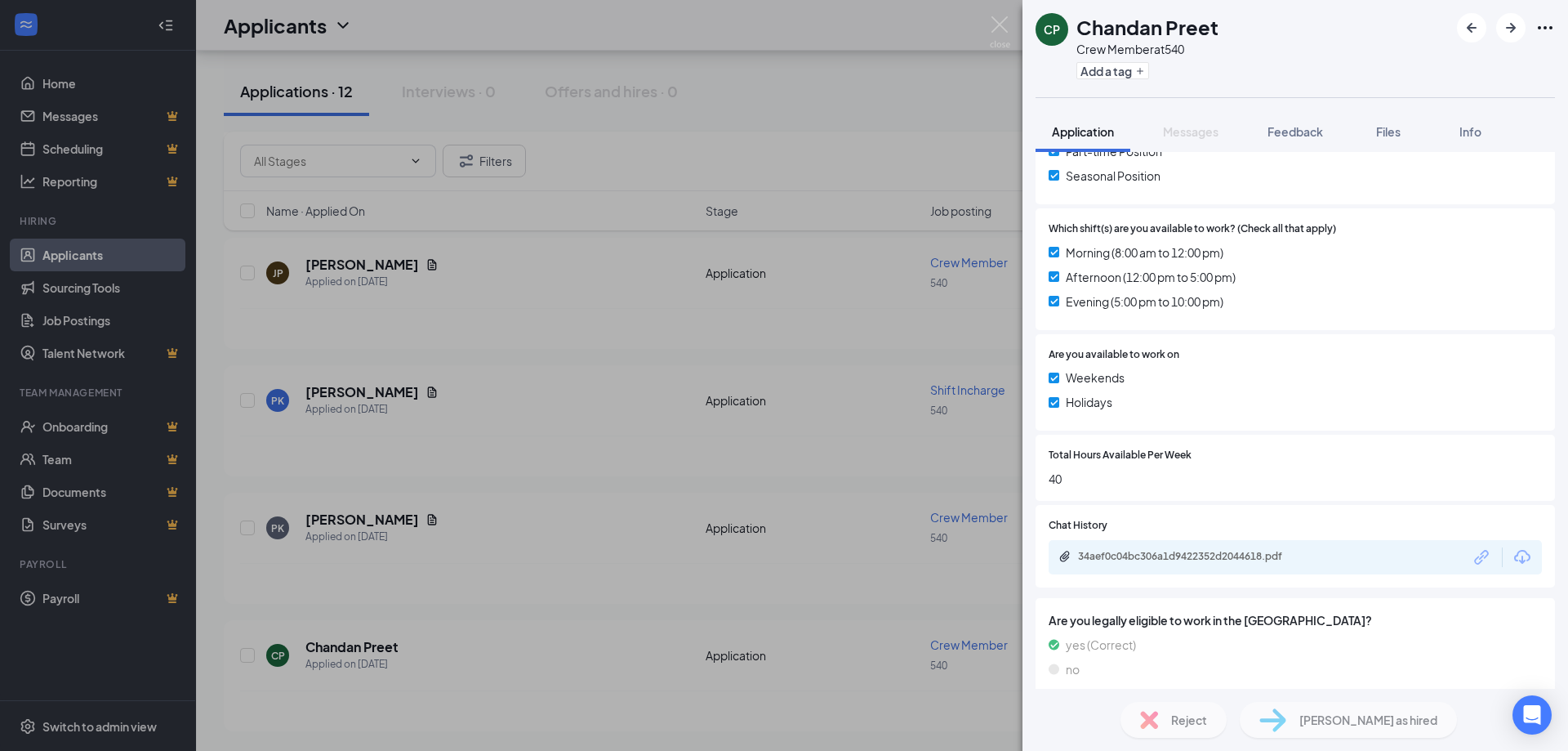
scroll to position [522, 0]
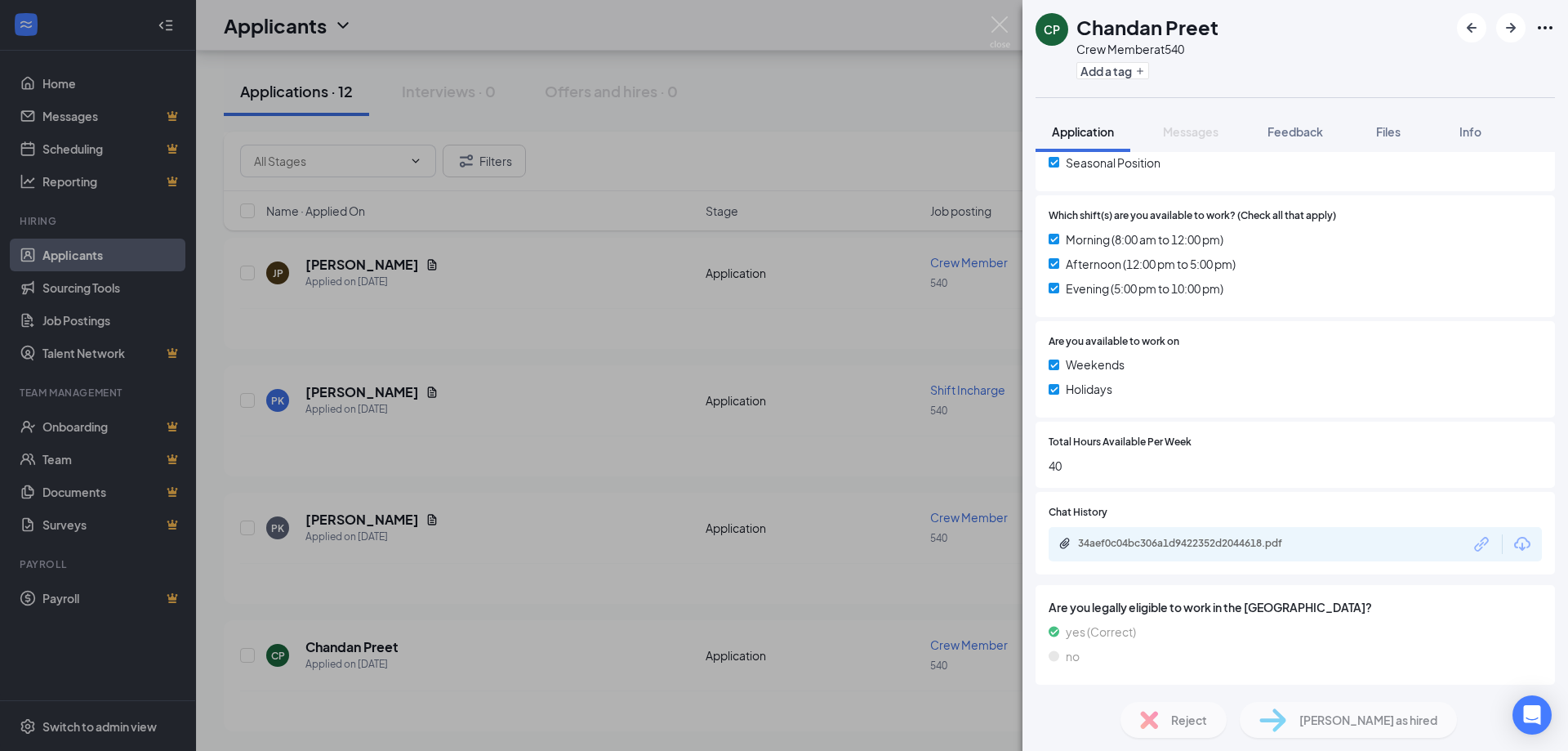
click at [1157, 556] on div "34aef0c04bc306a1d9422352d2044618.pdf" at bounding box center [1296, 544] width 494 height 35
click at [1162, 547] on div "34aef0c04bc306a1d9422352d2044618.pdf" at bounding box center [1192, 544] width 228 height 13
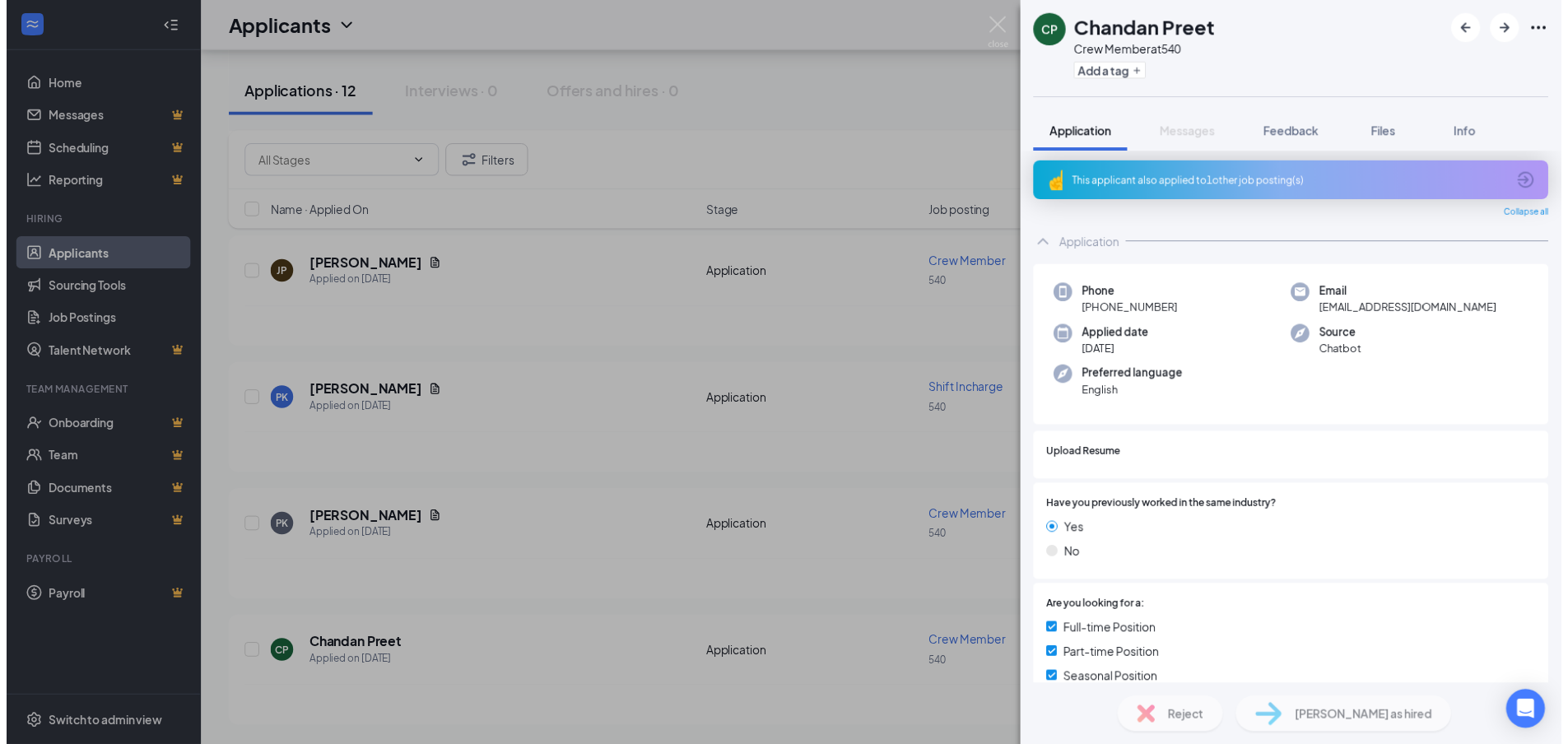
scroll to position [0, 0]
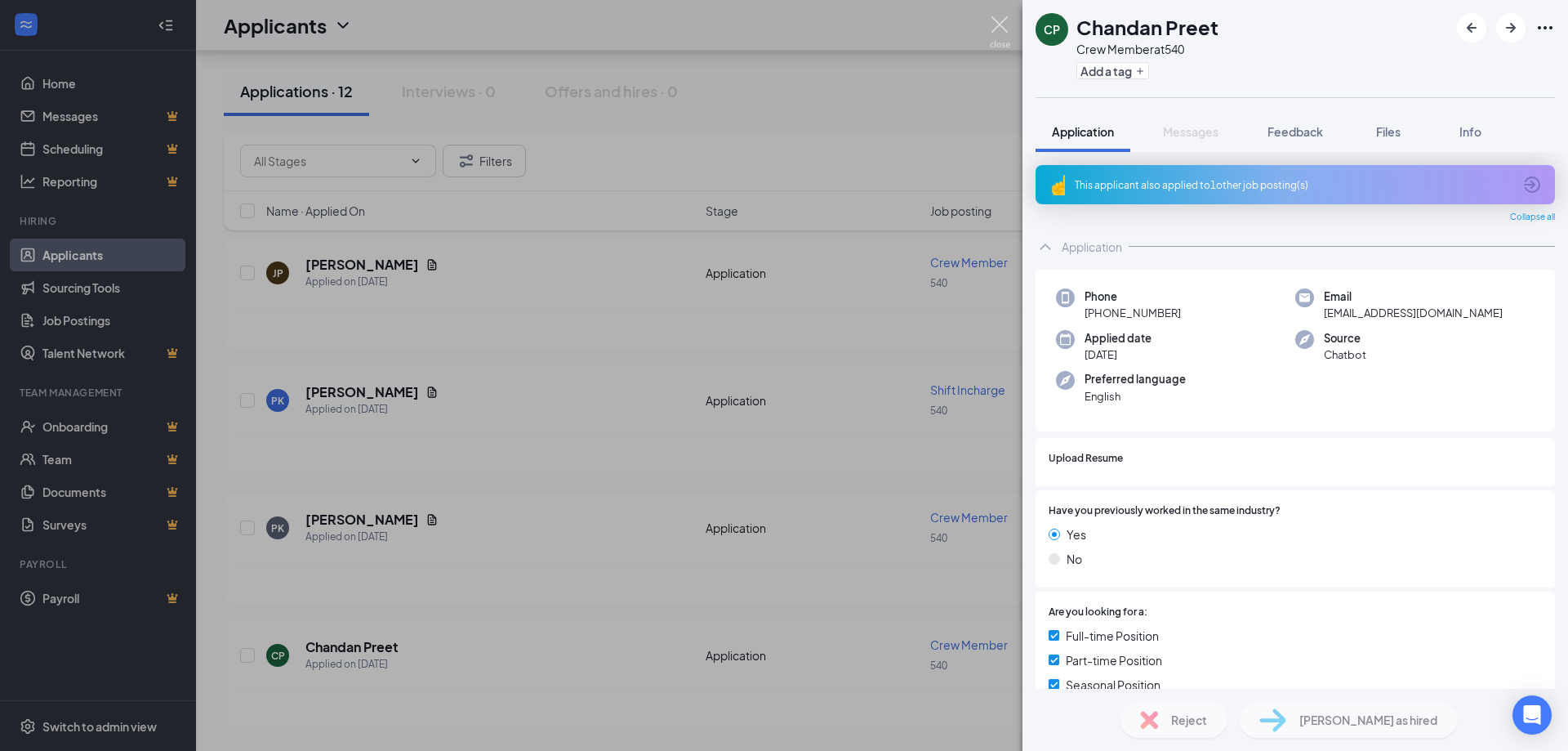
click at [998, 16] on img at bounding box center [1000, 32] width 20 height 32
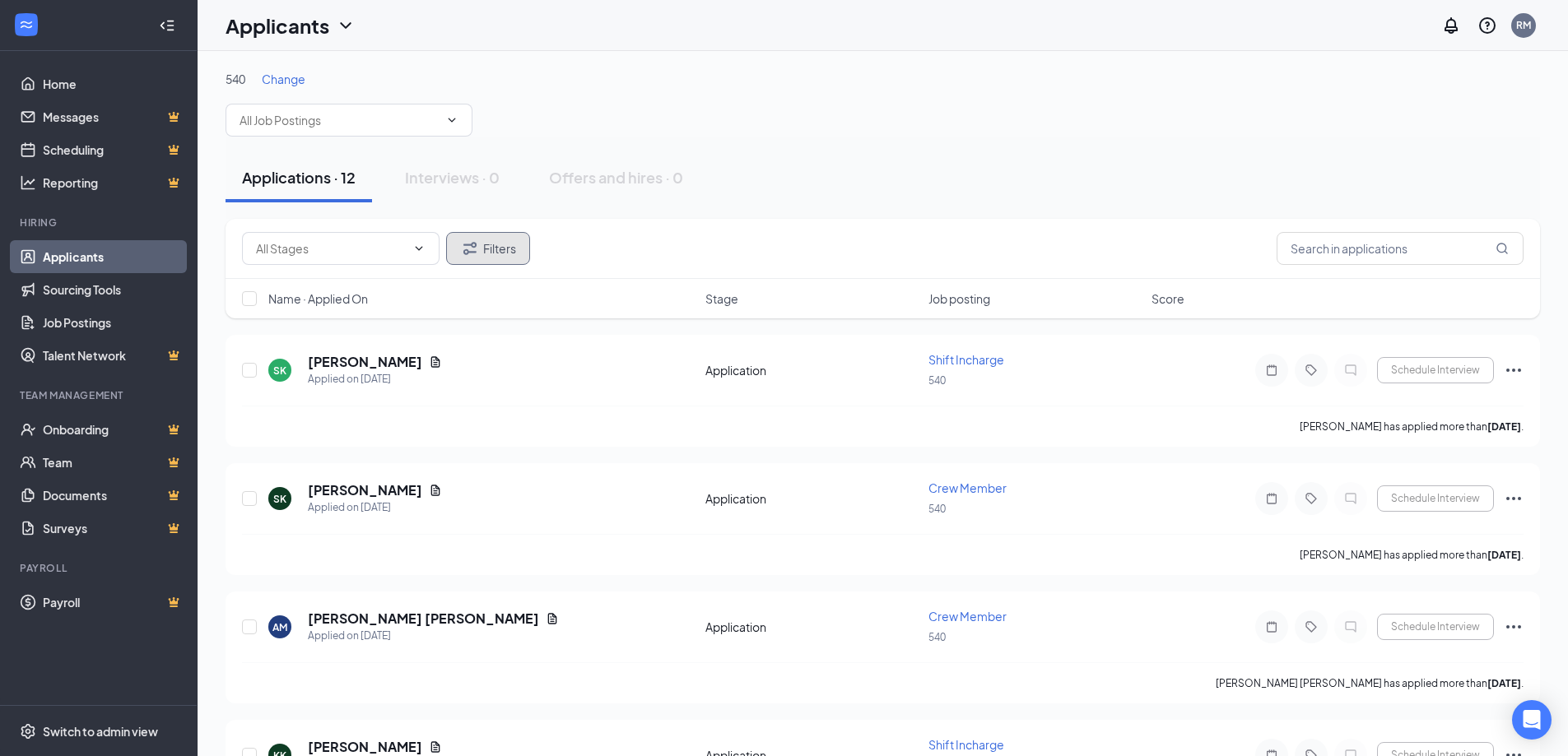
click at [487, 245] on button "Filters" at bounding box center [487, 248] width 84 height 33
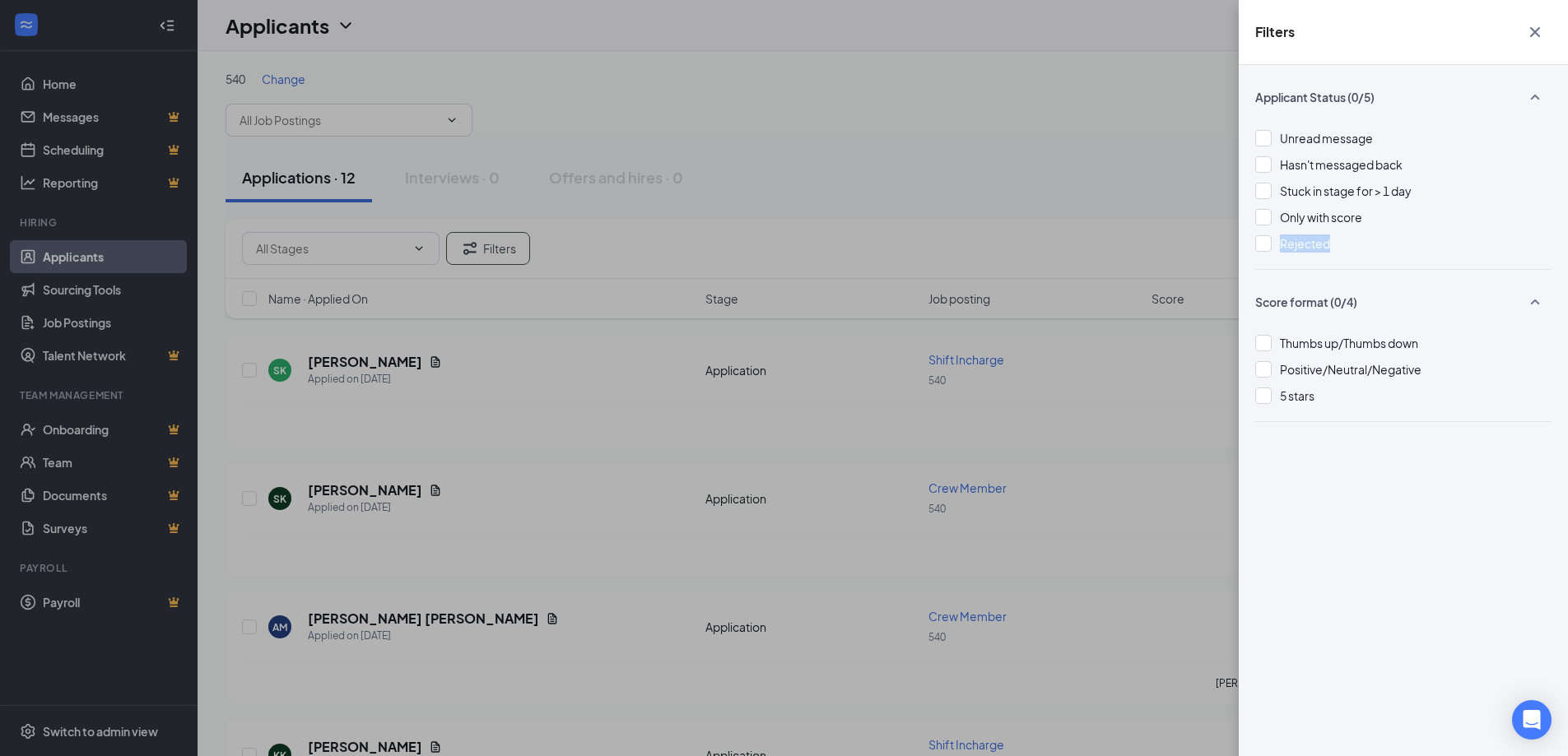
drag, startPoint x: 487, startPoint y: 245, endPoint x: 836, endPoint y: 200, distance: 351.9
click at [694, 287] on div "Filters Applicant Status (0/5) Unread message Hasn't messaged back Stuck in sta…" at bounding box center [784, 378] width 1568 height 756
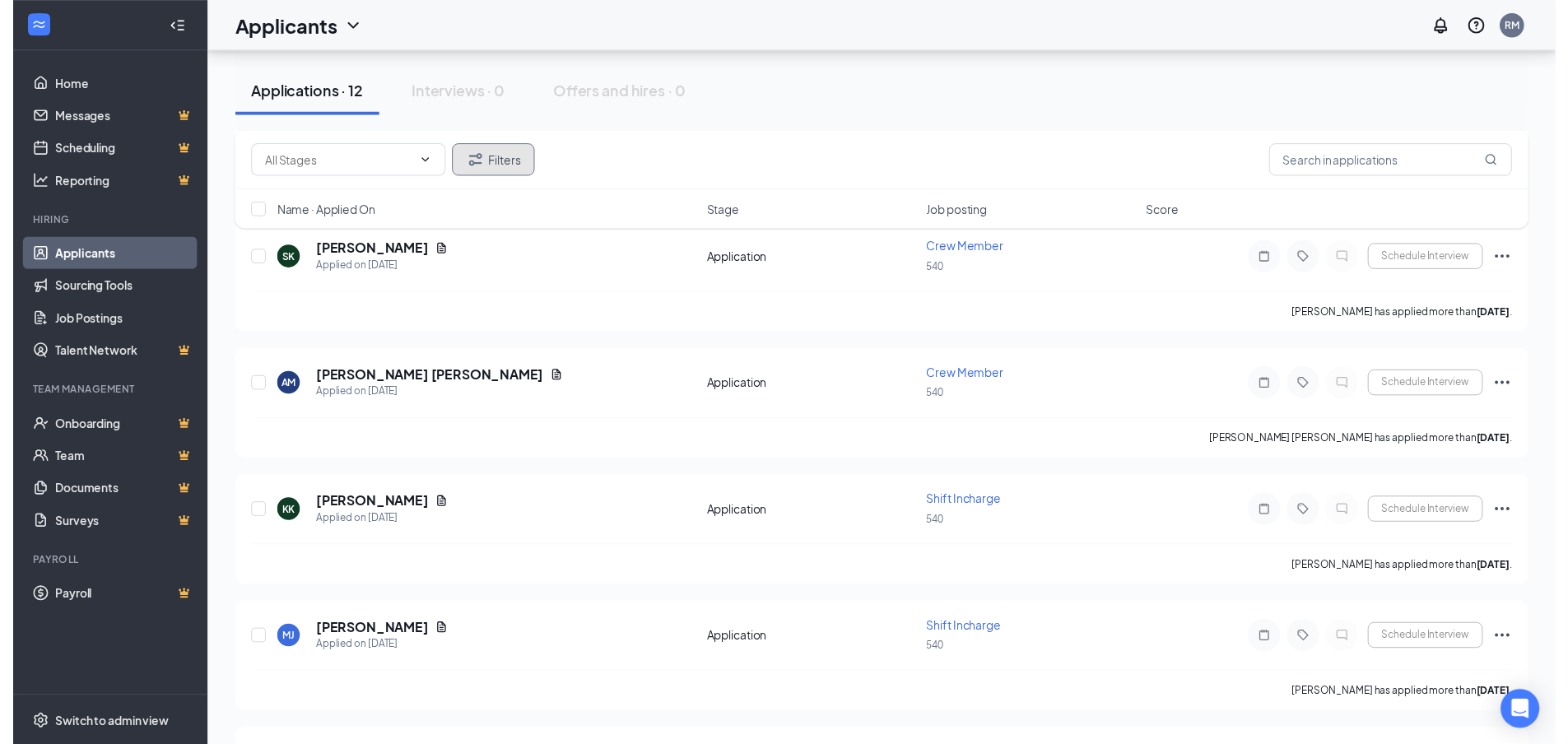
scroll to position [247, 0]
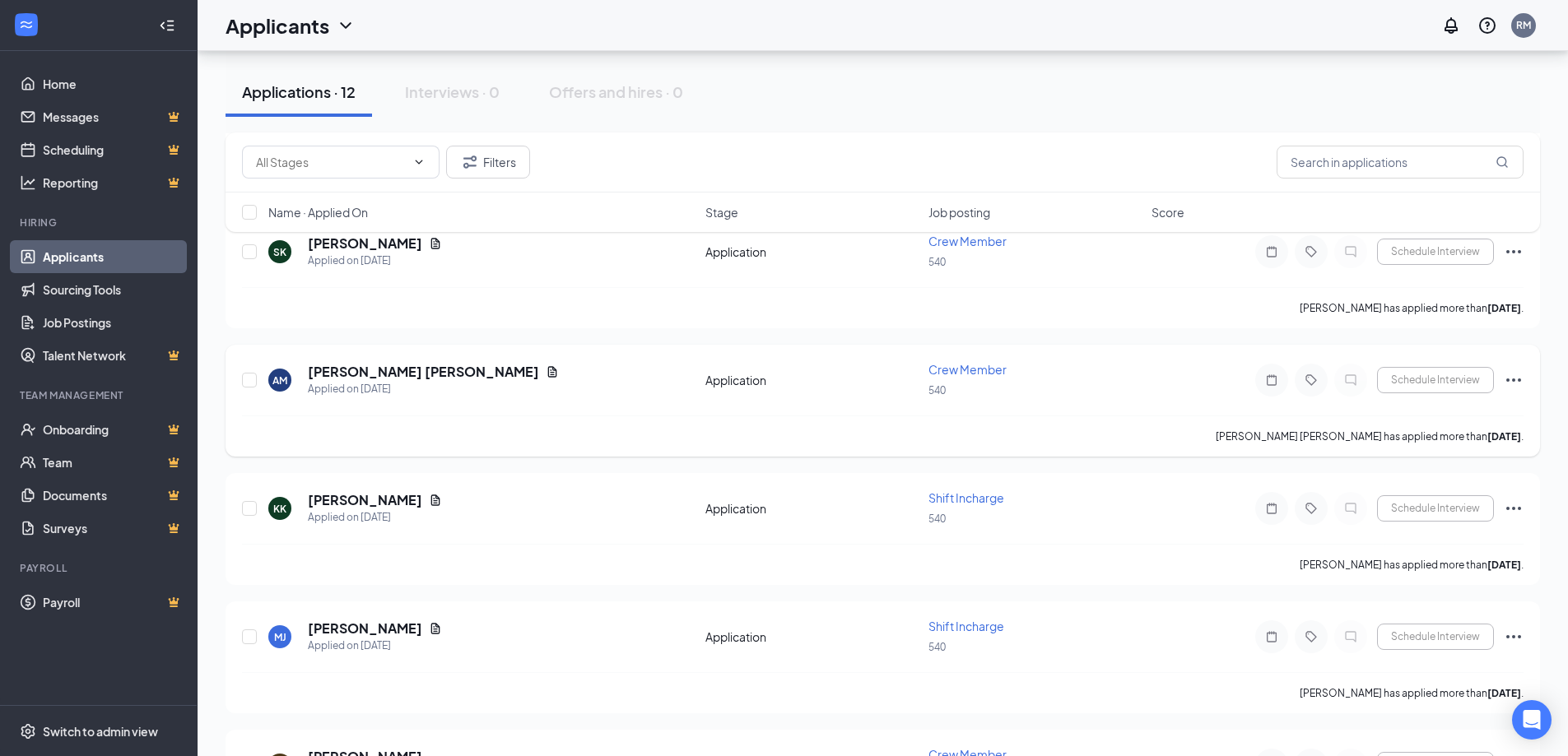
click at [402, 360] on div "AM [PERSON_NAME] [PERSON_NAME] Applied on [DATE] Application Crew Member 540 Sc…" at bounding box center [883, 400] width 1314 height 112
click at [400, 369] on h5 "[PERSON_NAME] [PERSON_NAME]" at bounding box center [424, 372] width 231 height 18
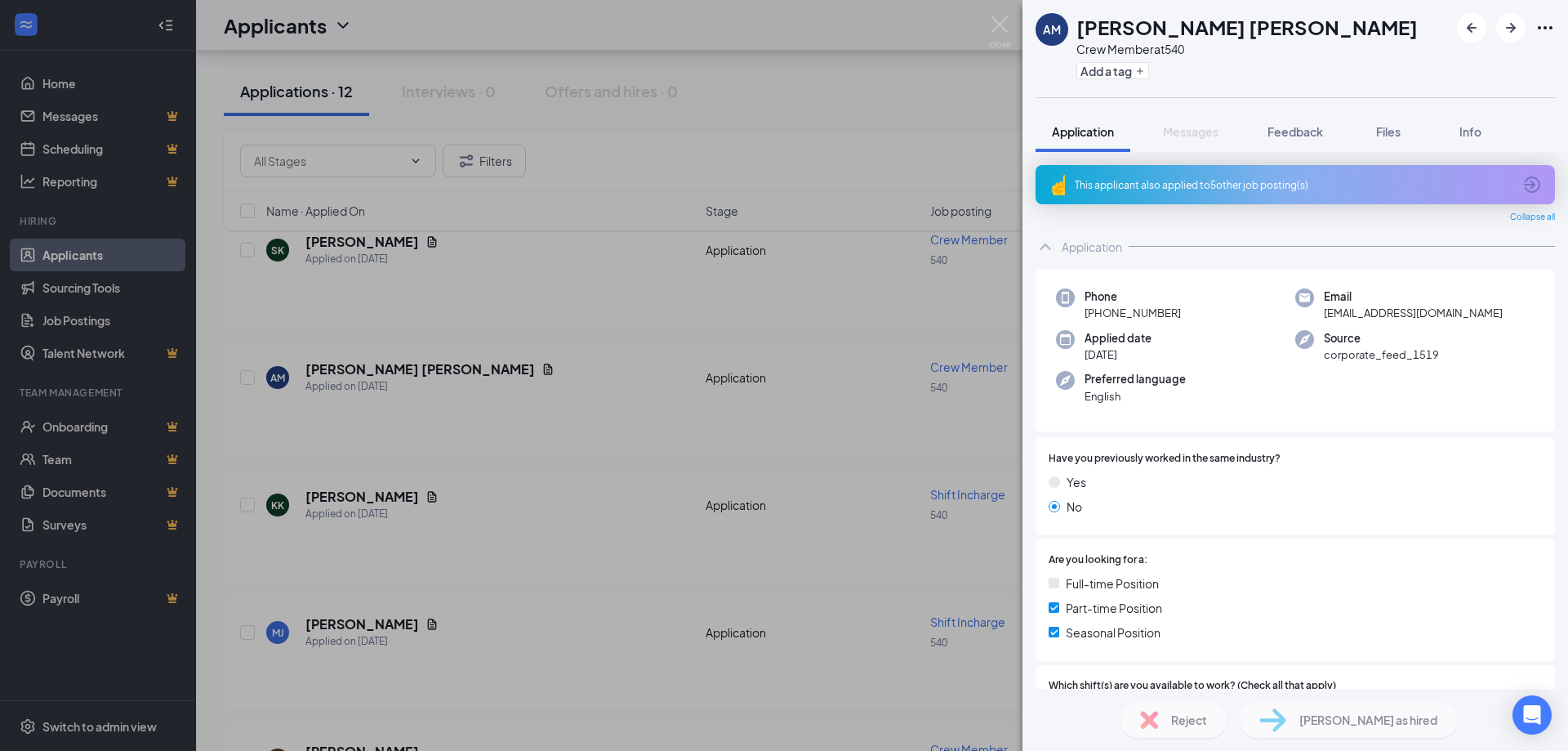
click at [689, 131] on div "AM [PERSON_NAME] [PERSON_NAME] Crew Member at 540 Add a tag Application Message…" at bounding box center [784, 375] width 1568 height 751
click at [551, 379] on div "AM [PERSON_NAME] [PERSON_NAME] Crew Member at 540 Add a tag Application Message…" at bounding box center [784, 375] width 1568 height 751
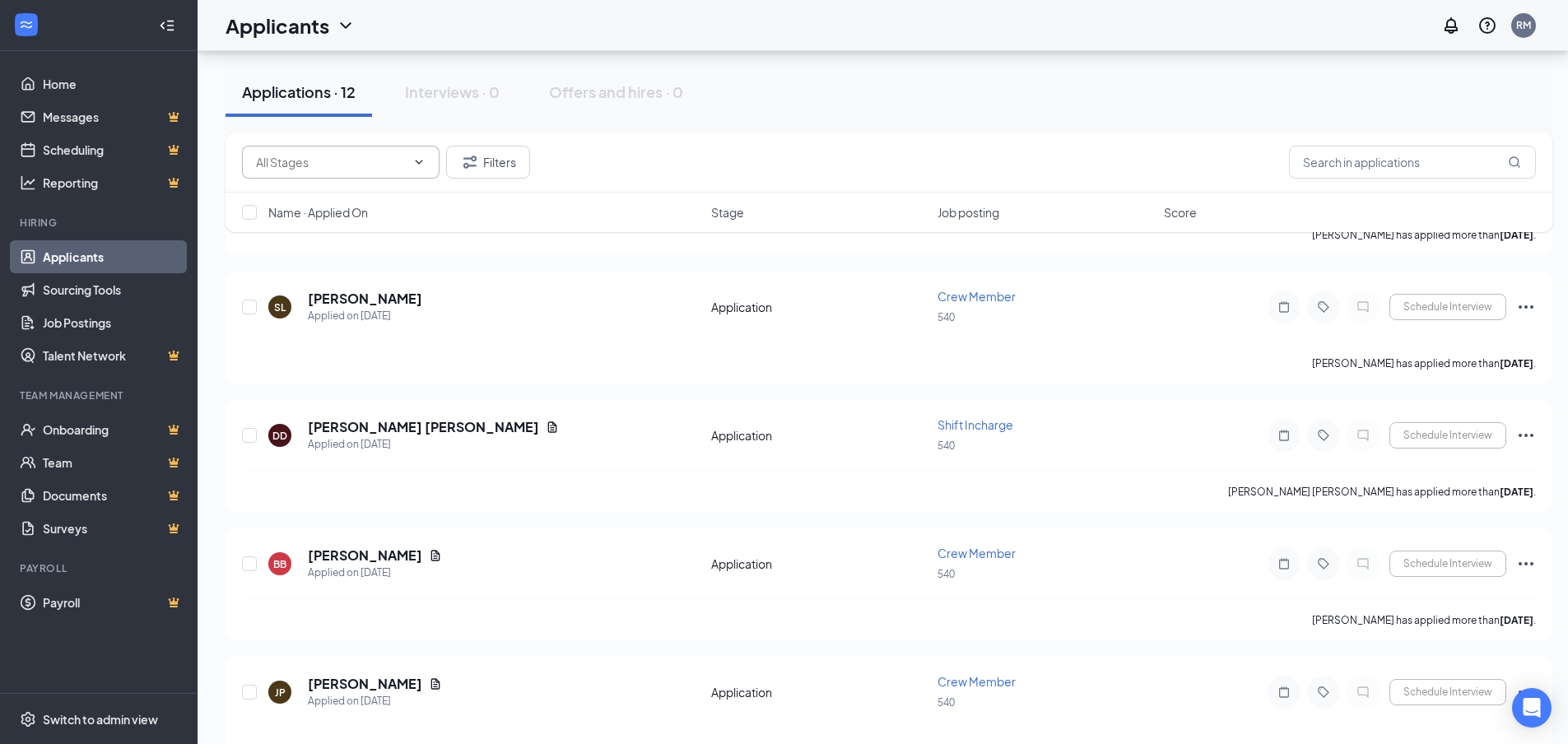
scroll to position [476, 0]
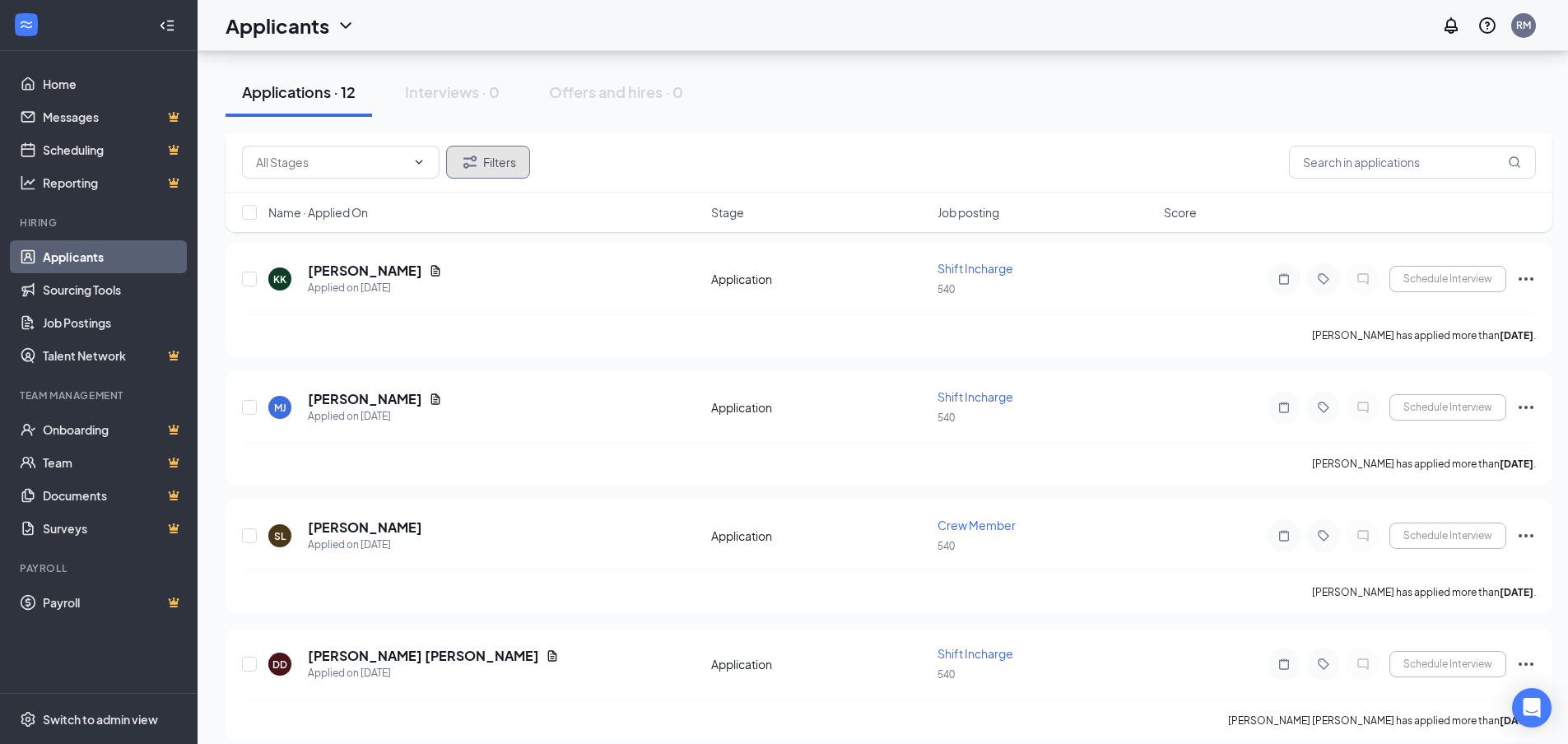
click at [525, 155] on button "Filters" at bounding box center [487, 162] width 84 height 33
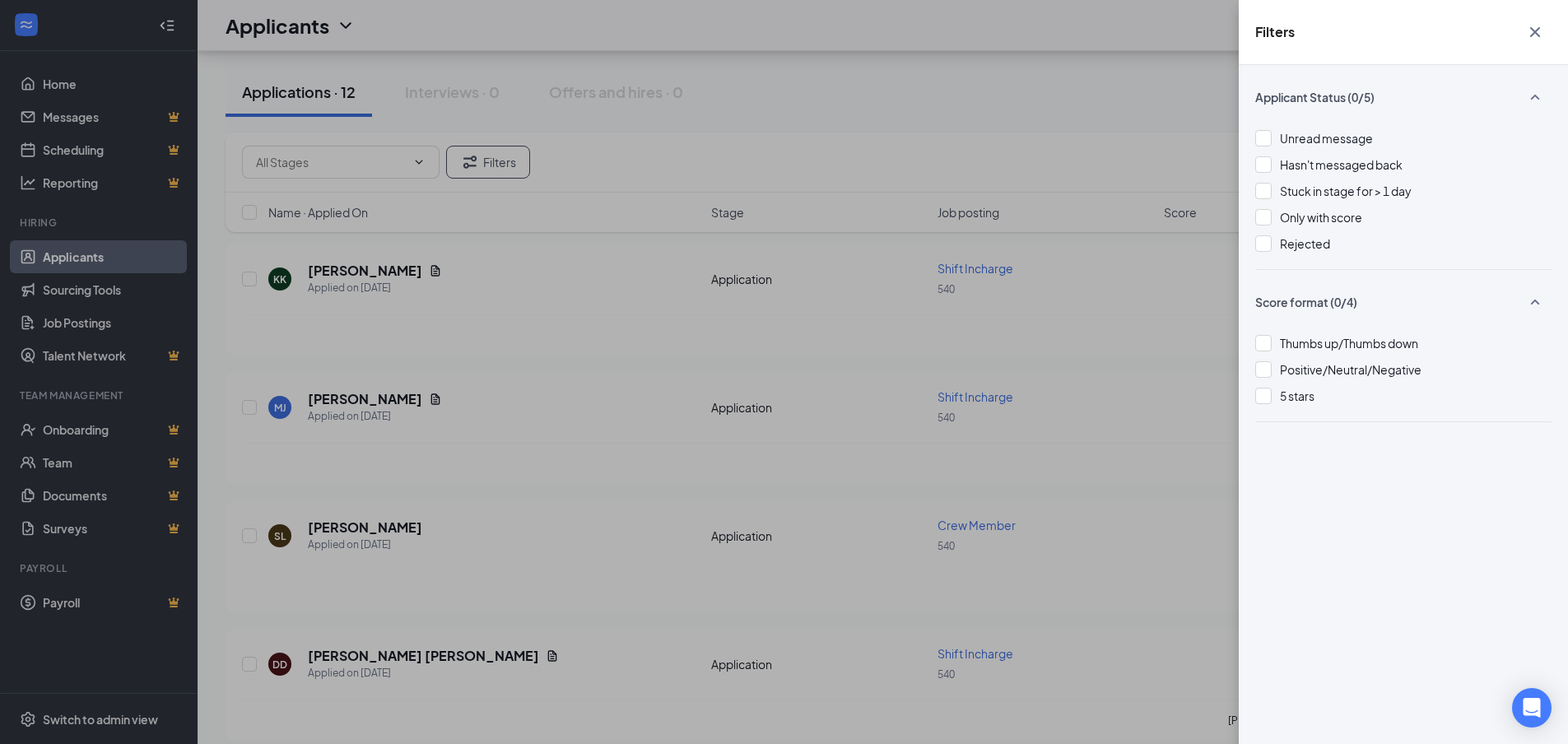
click at [1537, 35] on icon "Cross" at bounding box center [1535, 32] width 10 height 10
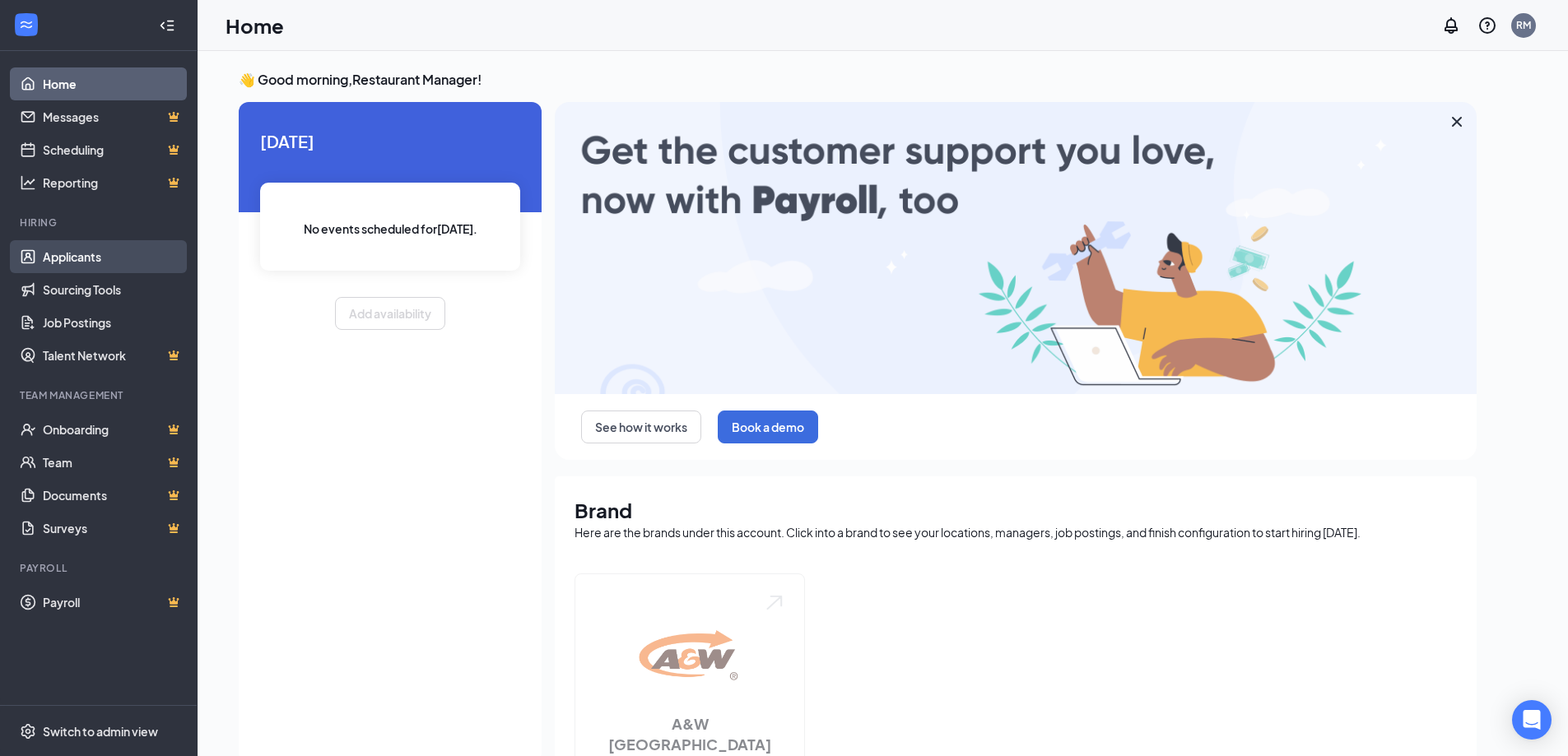
click at [104, 258] on link "Applicants" at bounding box center [113, 256] width 141 height 33
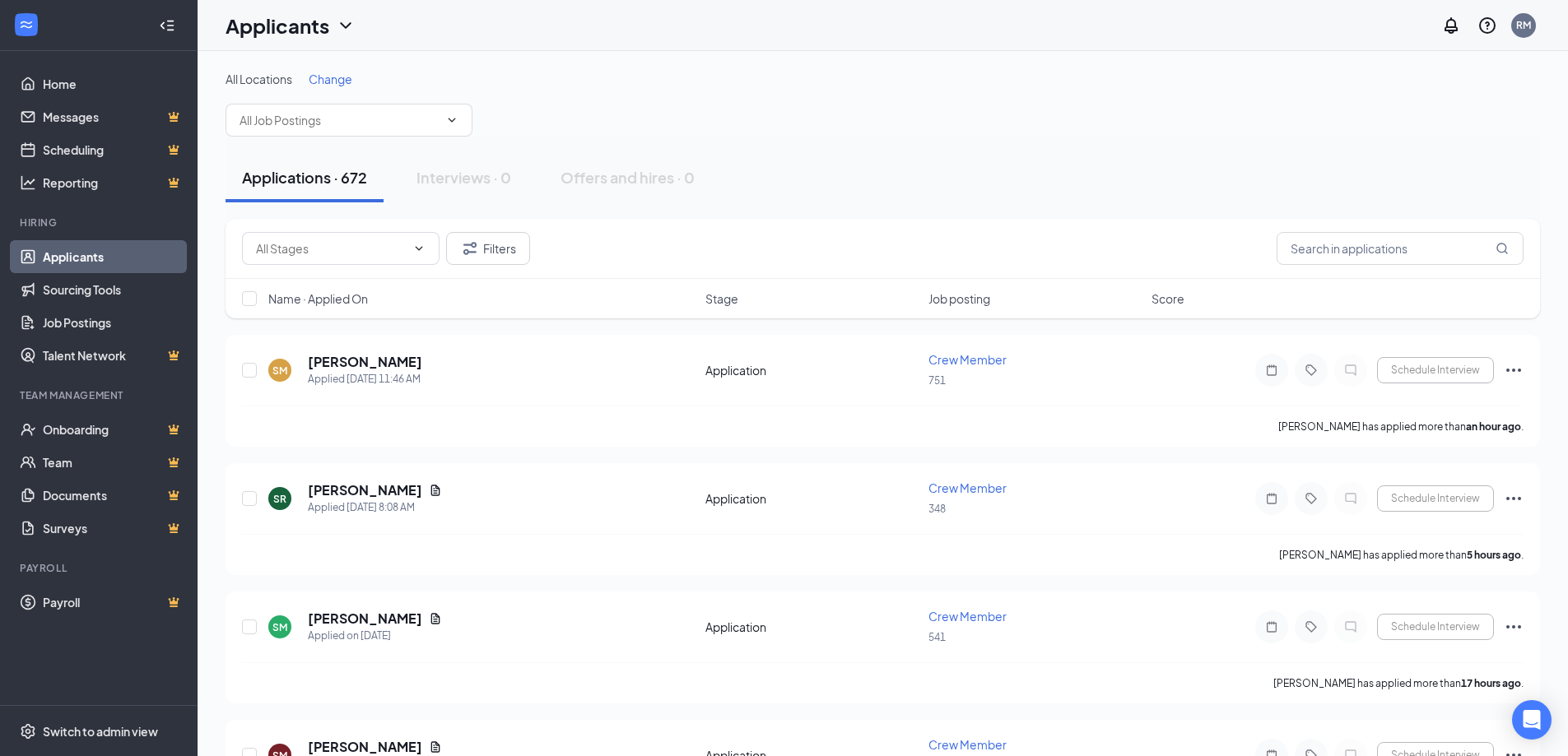
click at [333, 78] on span "Change" at bounding box center [330, 78] width 43 height 14
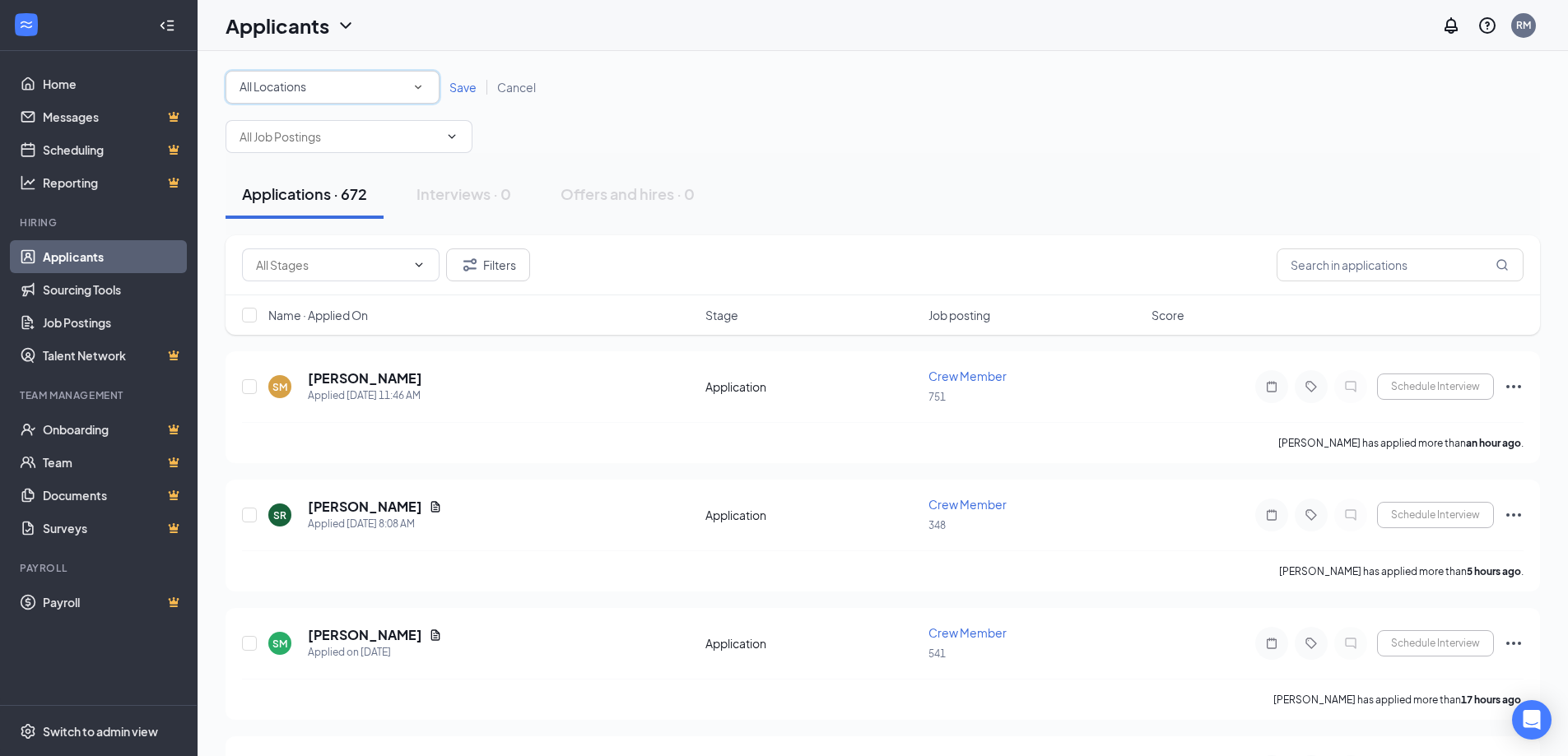
click at [358, 91] on div "All Locations" at bounding box center [332, 87] width 186 height 20
click at [311, 199] on div "541" at bounding box center [332, 199] width 188 height 20
click at [454, 84] on span "Save" at bounding box center [463, 87] width 27 height 14
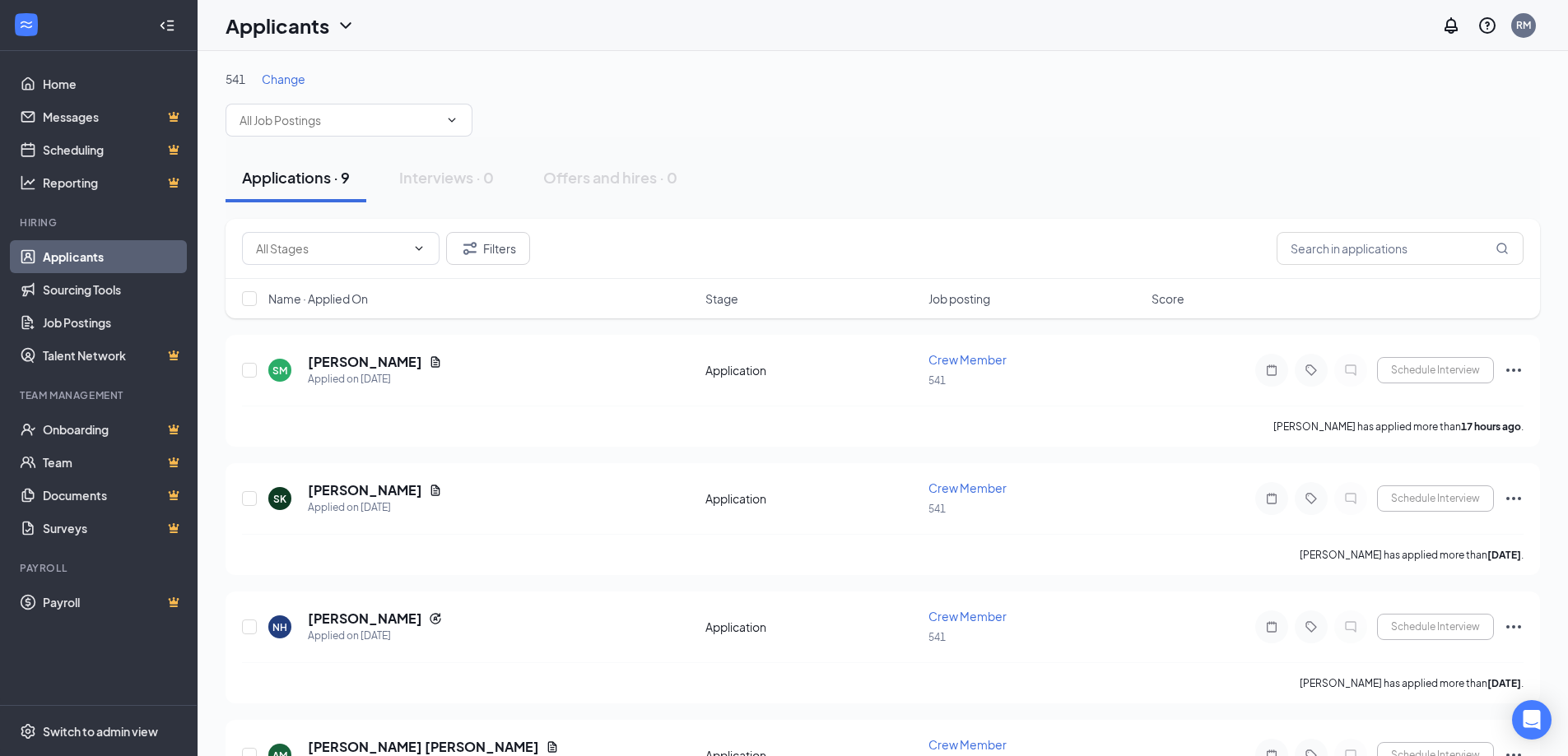
click at [294, 81] on span "Change" at bounding box center [283, 78] width 43 height 14
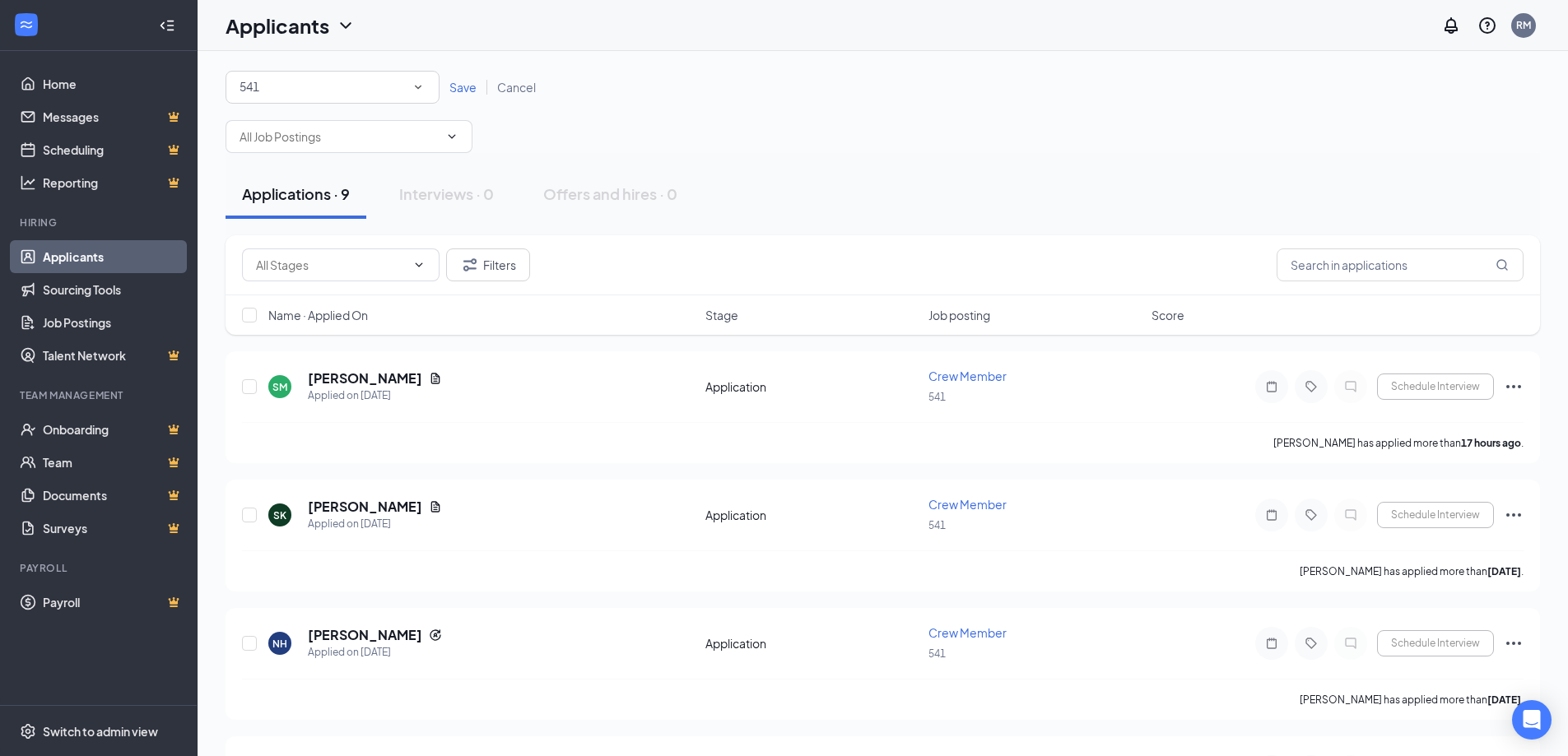
click at [336, 93] on div "541" at bounding box center [332, 87] width 186 height 20
click at [356, 292] on div "226" at bounding box center [332, 291] width 188 height 20
click at [471, 92] on span "Save" at bounding box center [463, 87] width 27 height 14
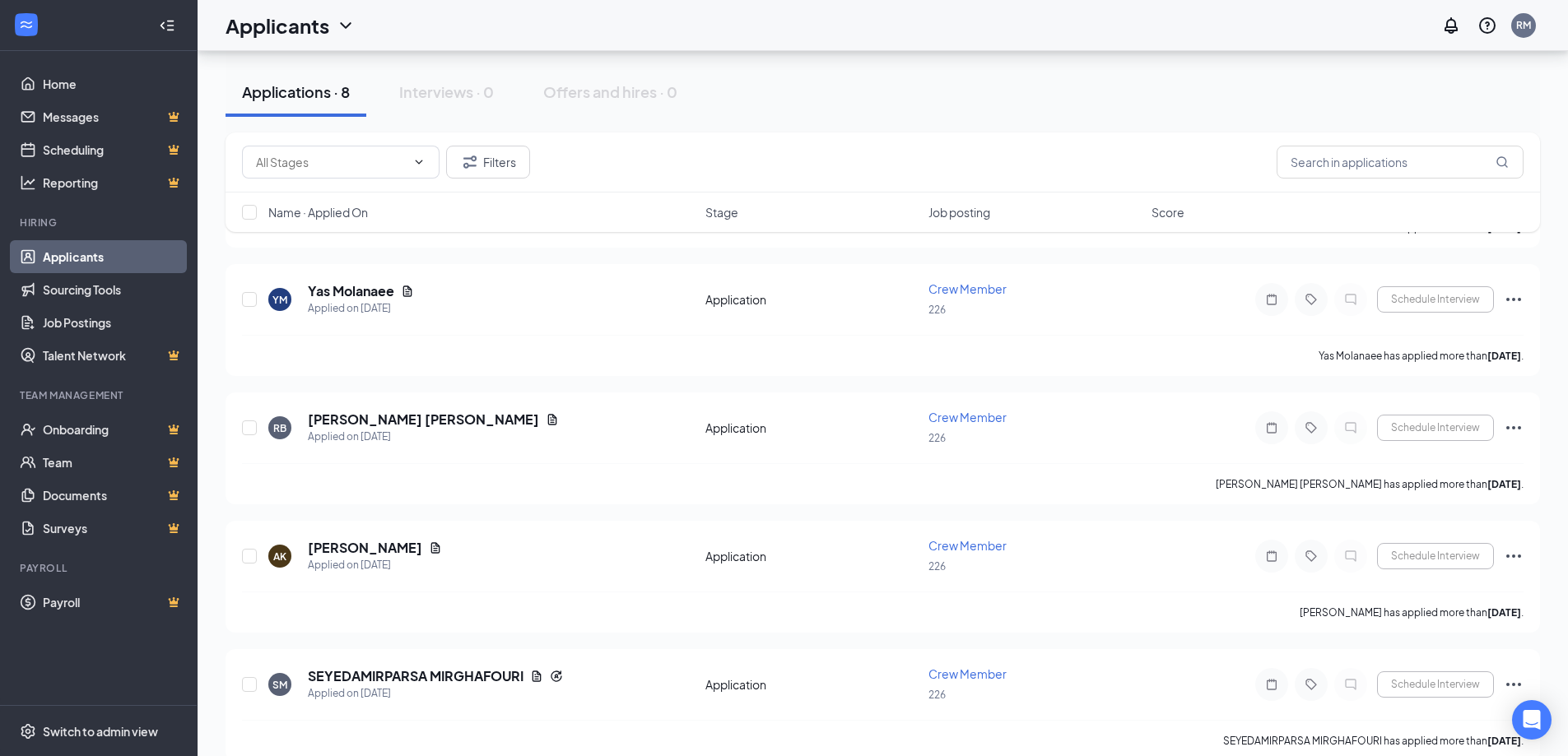
scroll to position [198, 0]
